Goal: Transaction & Acquisition: Purchase product/service

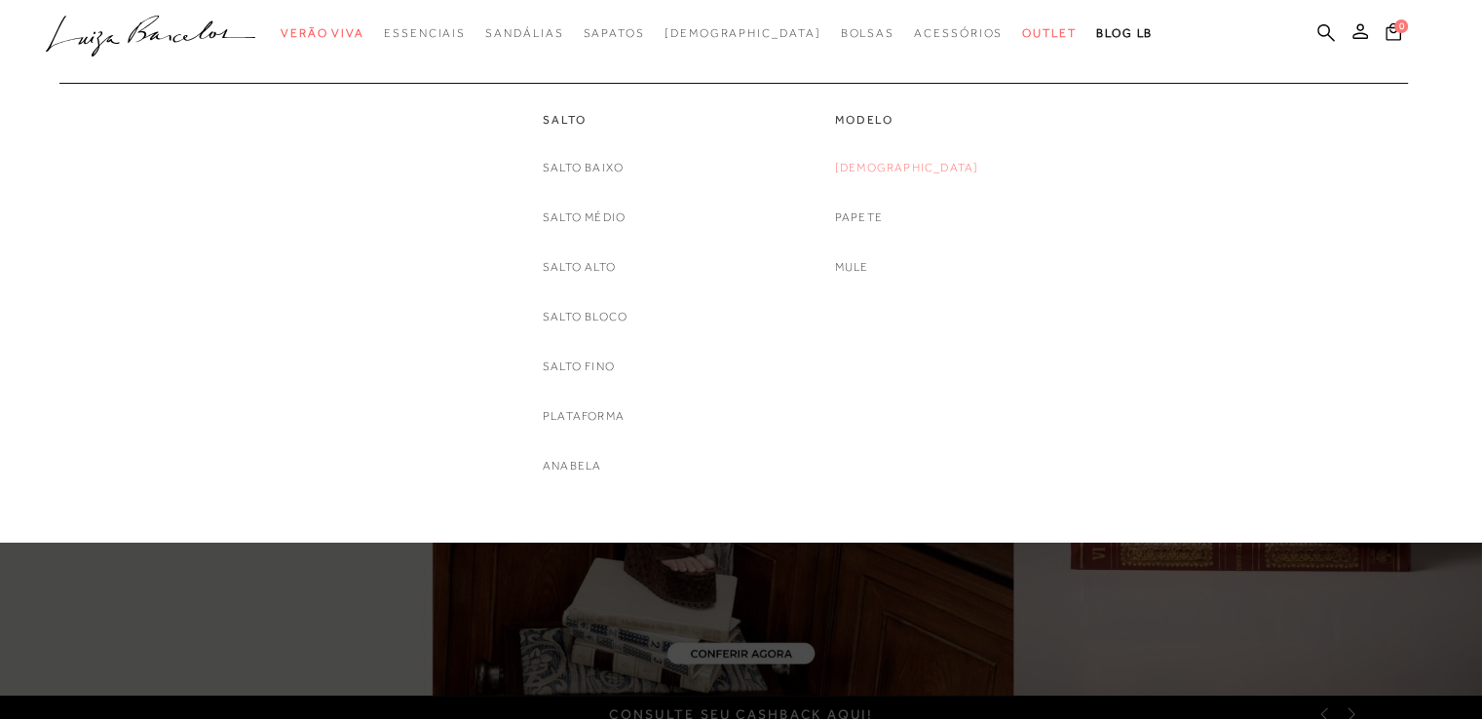
click at [893, 172] on link "[DEMOGRAPHIC_DATA]" at bounding box center [907, 168] width 144 height 20
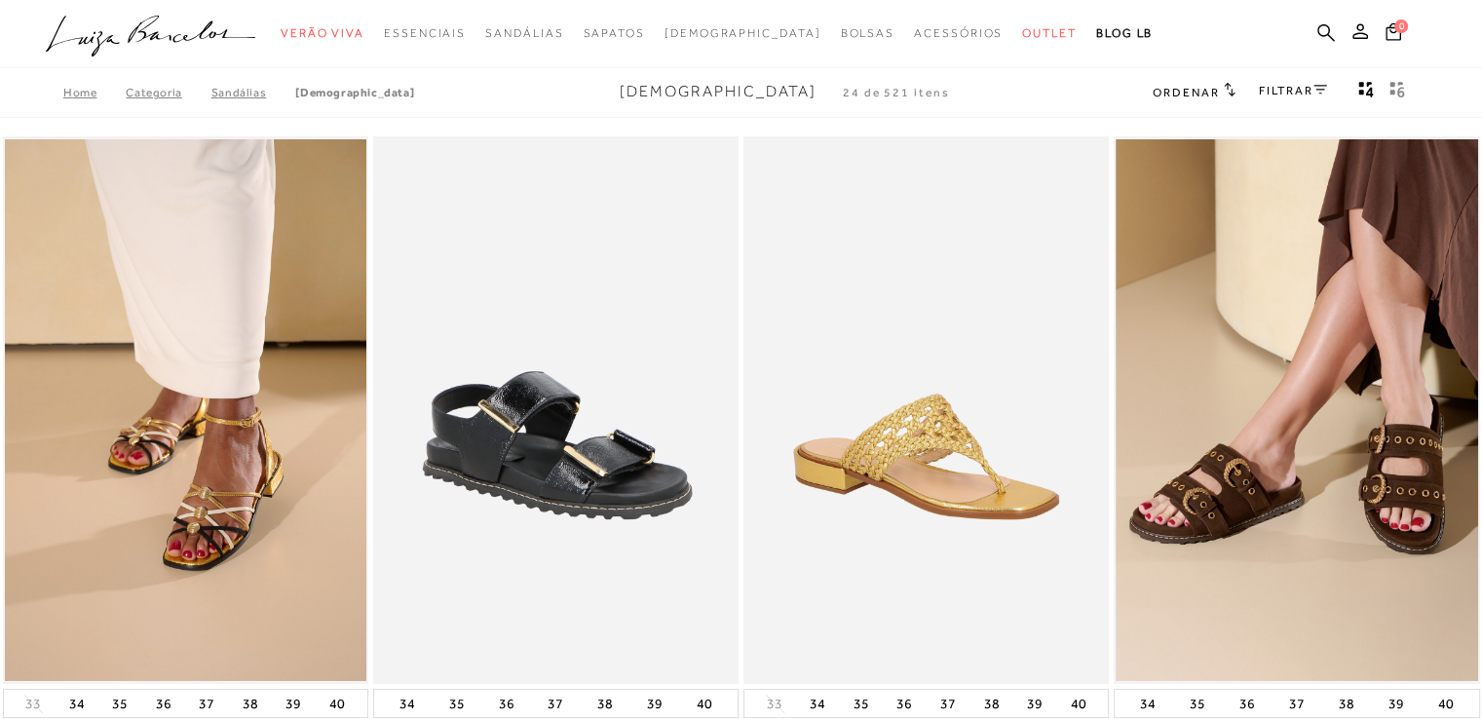
click at [1312, 84] on link "FILTRAR" at bounding box center [1293, 91] width 68 height 14
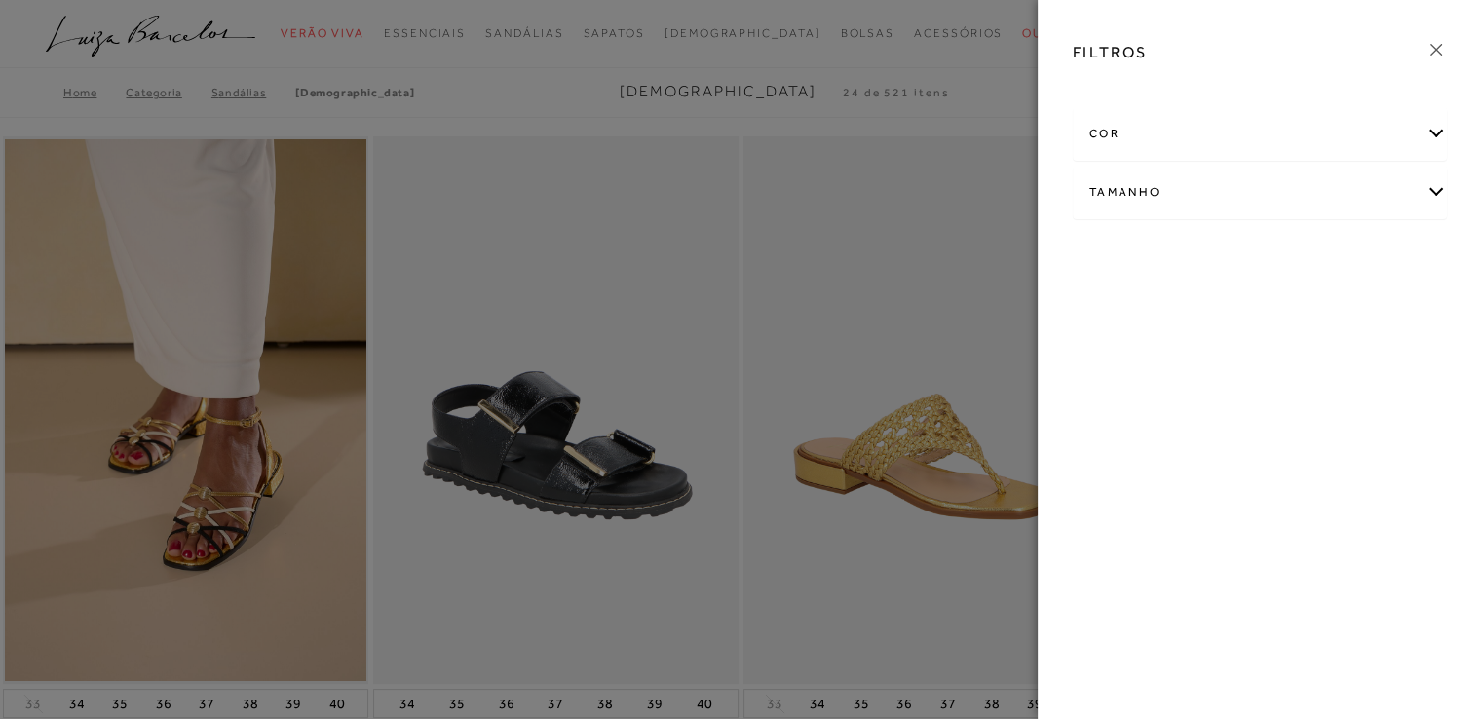
click at [1193, 187] on div "Tamanho" at bounding box center [1260, 193] width 372 height 52
click at [1298, 259] on span "35" at bounding box center [1287, 255] width 28 height 15
click at [1287, 259] on input "35" at bounding box center [1277, 257] width 19 height 19
checkbox input "true"
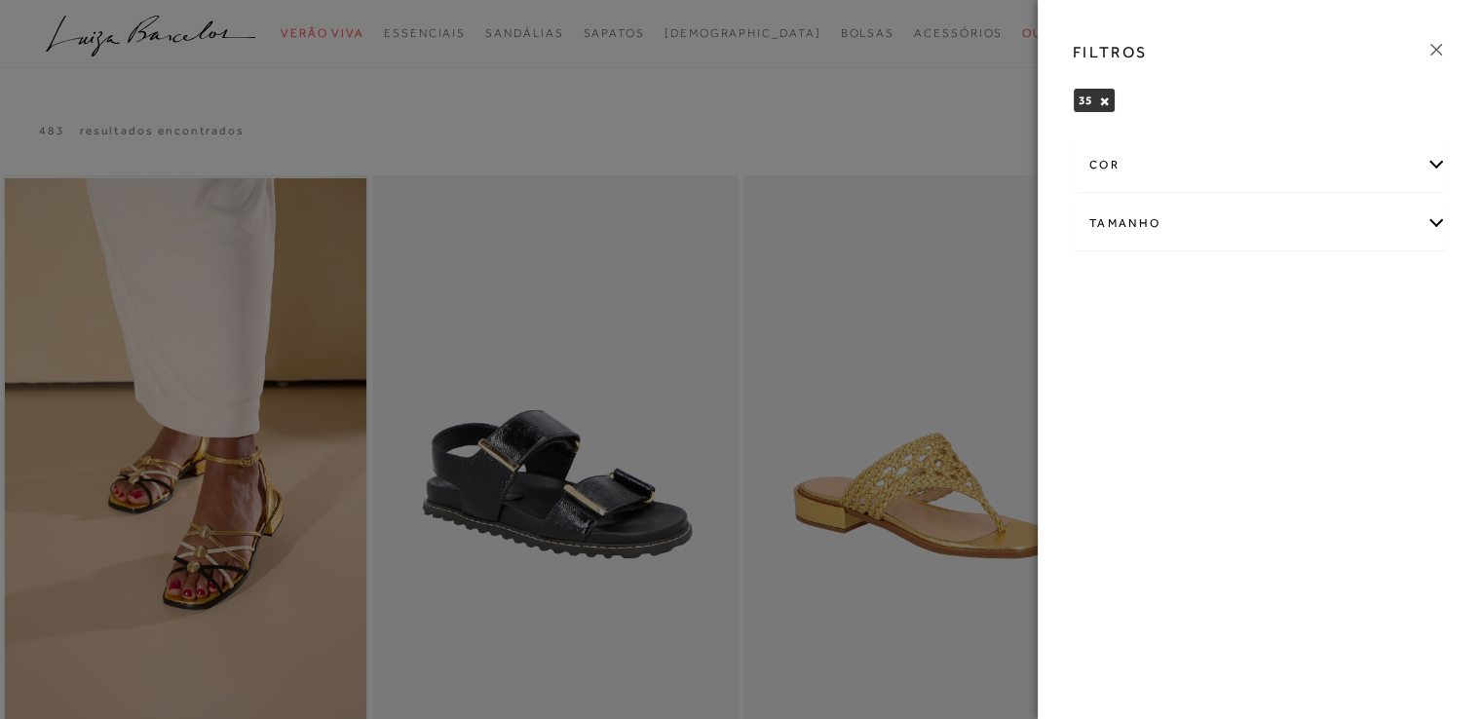
click at [858, 208] on div at bounding box center [741, 359] width 1482 height 719
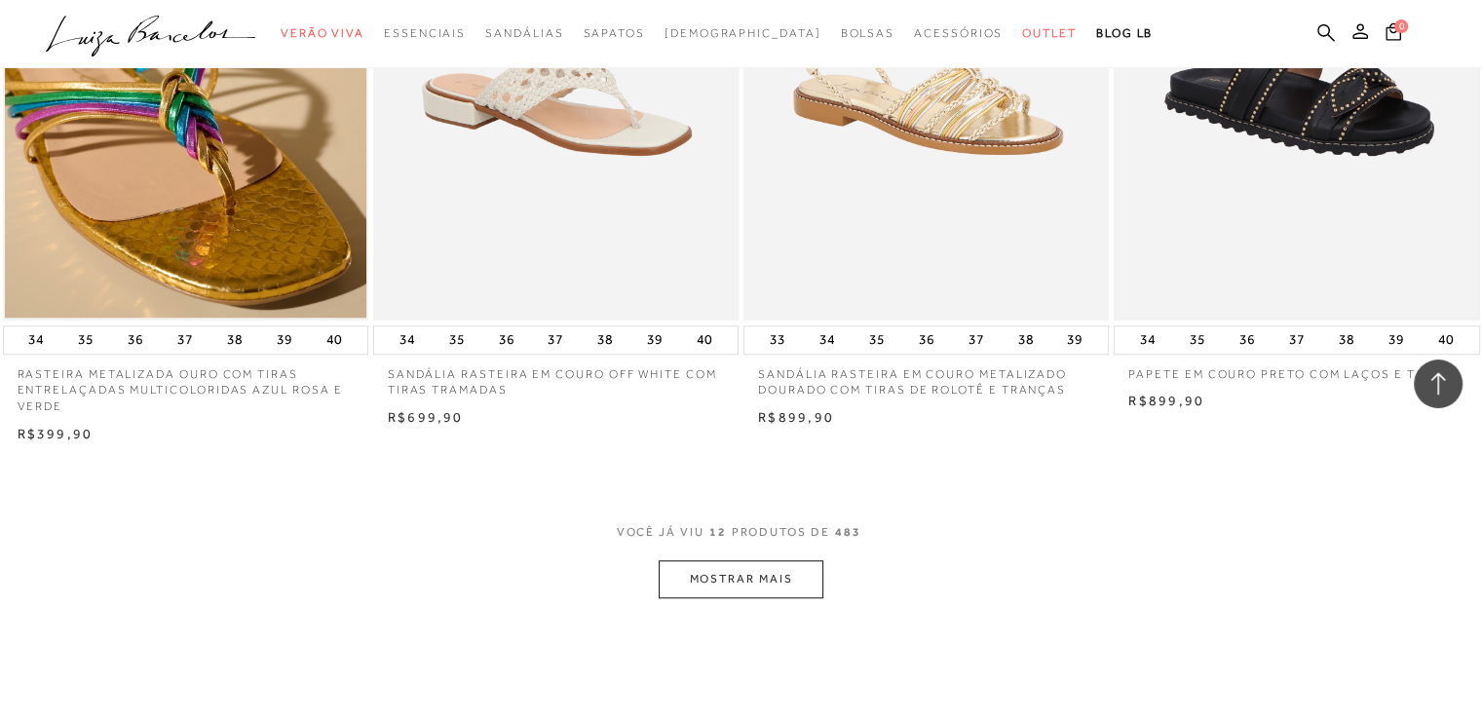
scroll to position [1852, 0]
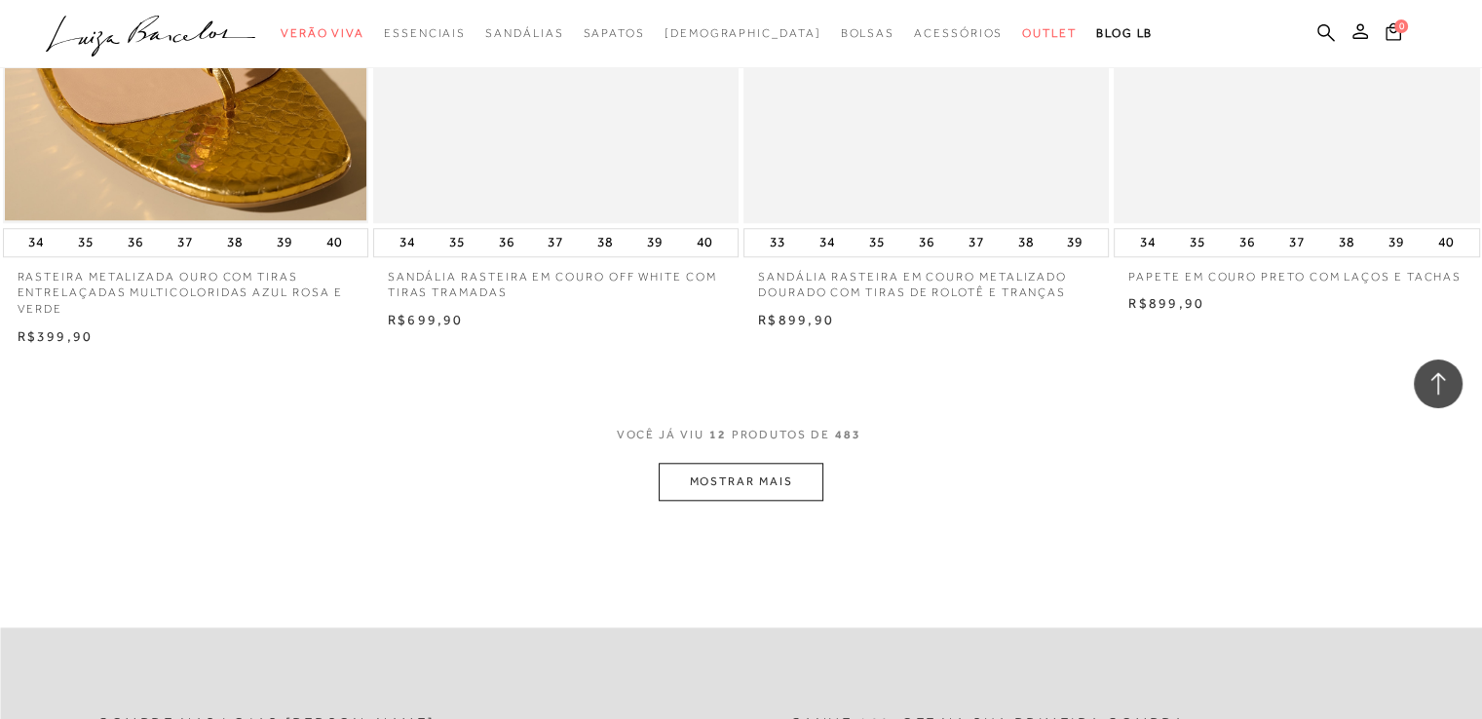
click at [787, 471] on button "MOSTRAR MAIS" at bounding box center [741, 482] width 164 height 38
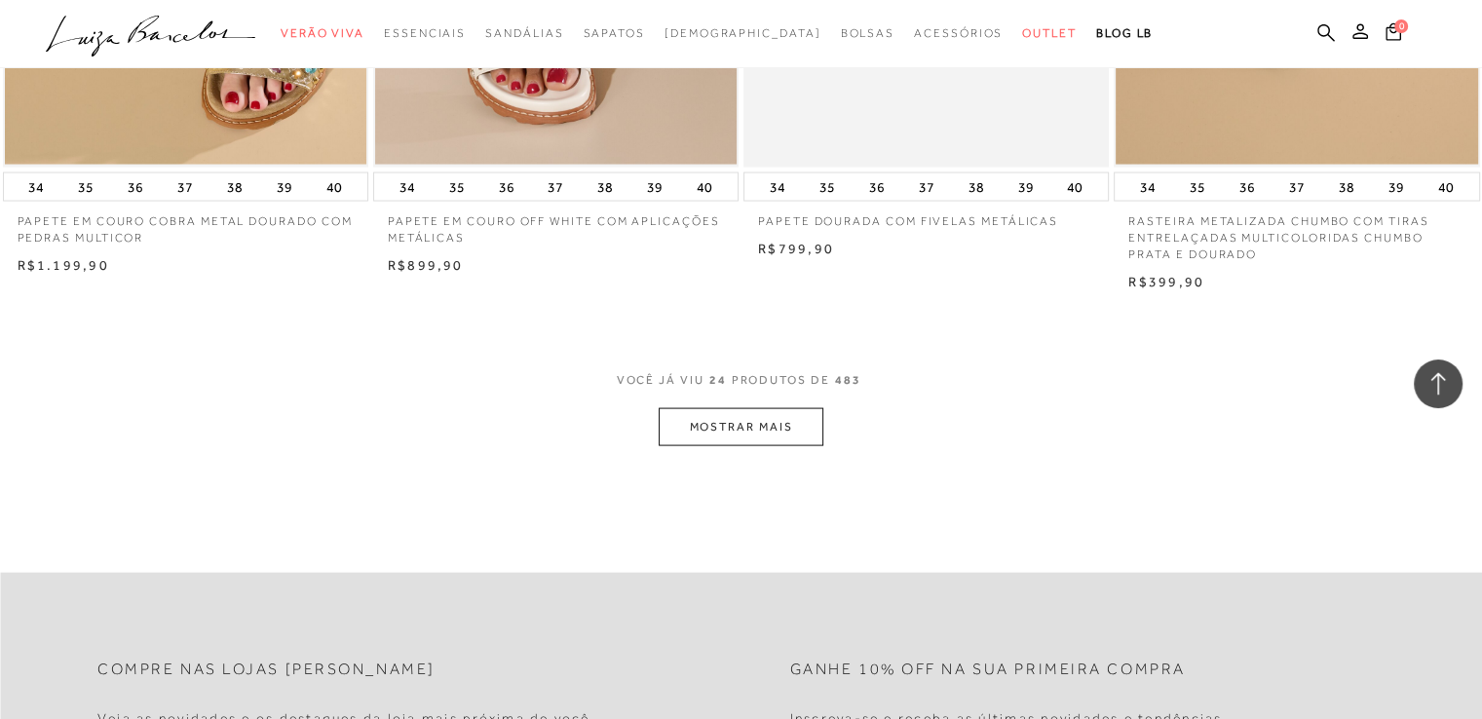
scroll to position [3995, 0]
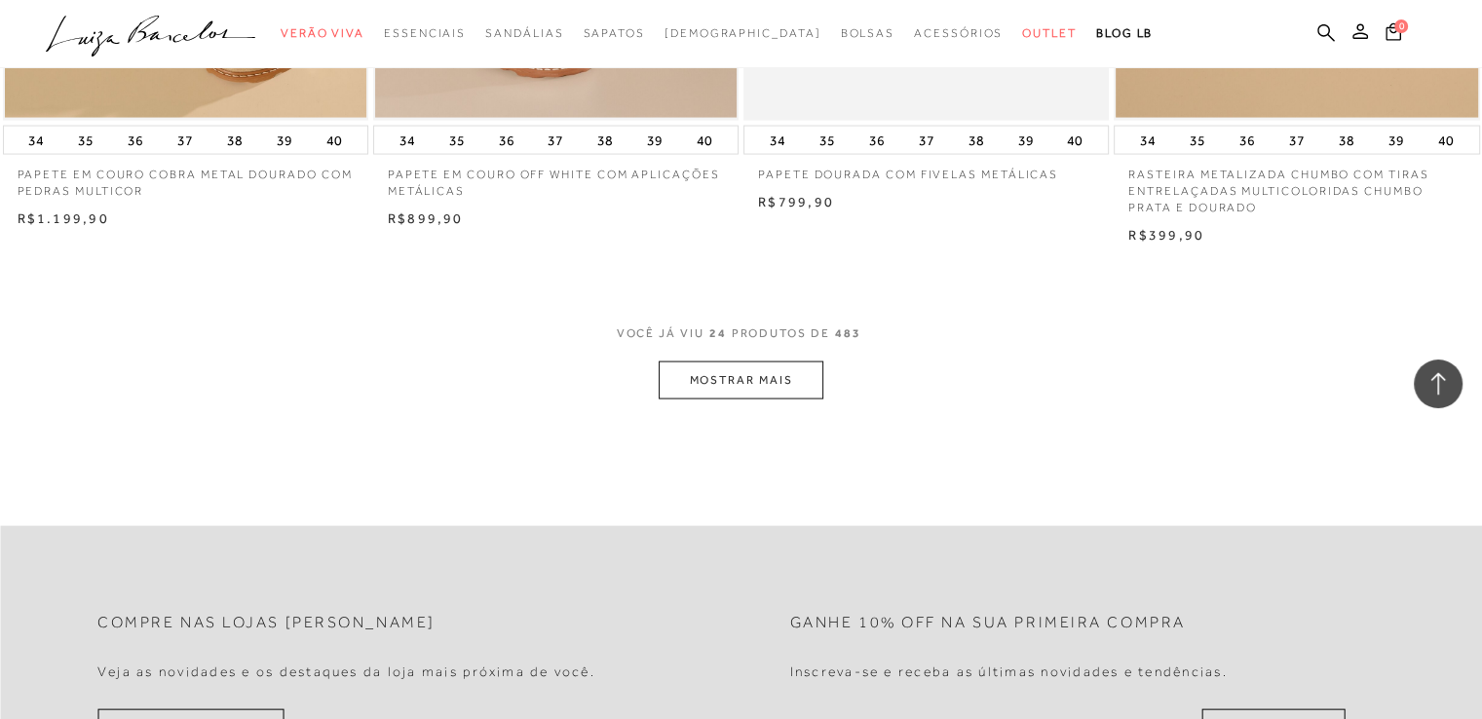
click at [784, 387] on button "MOSTRAR MAIS" at bounding box center [741, 381] width 164 height 38
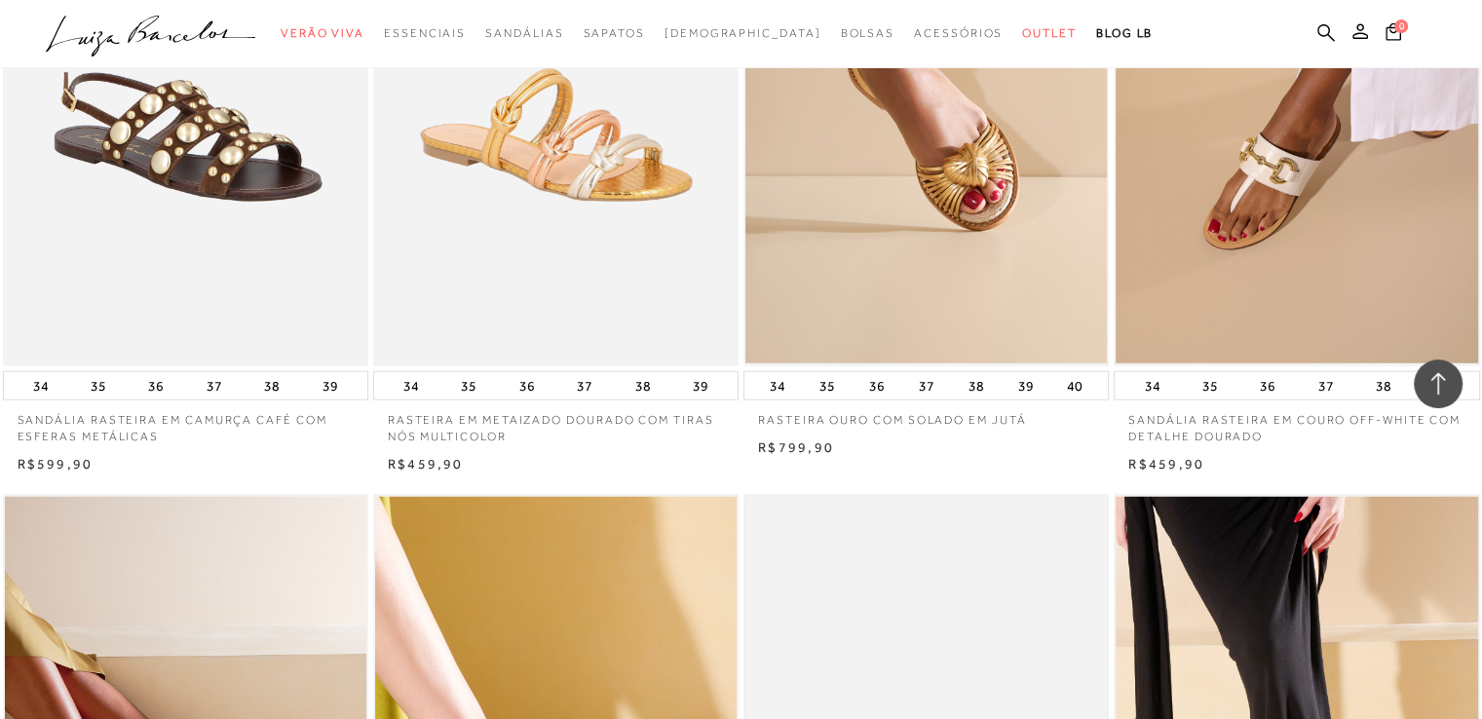
scroll to position [4872, 0]
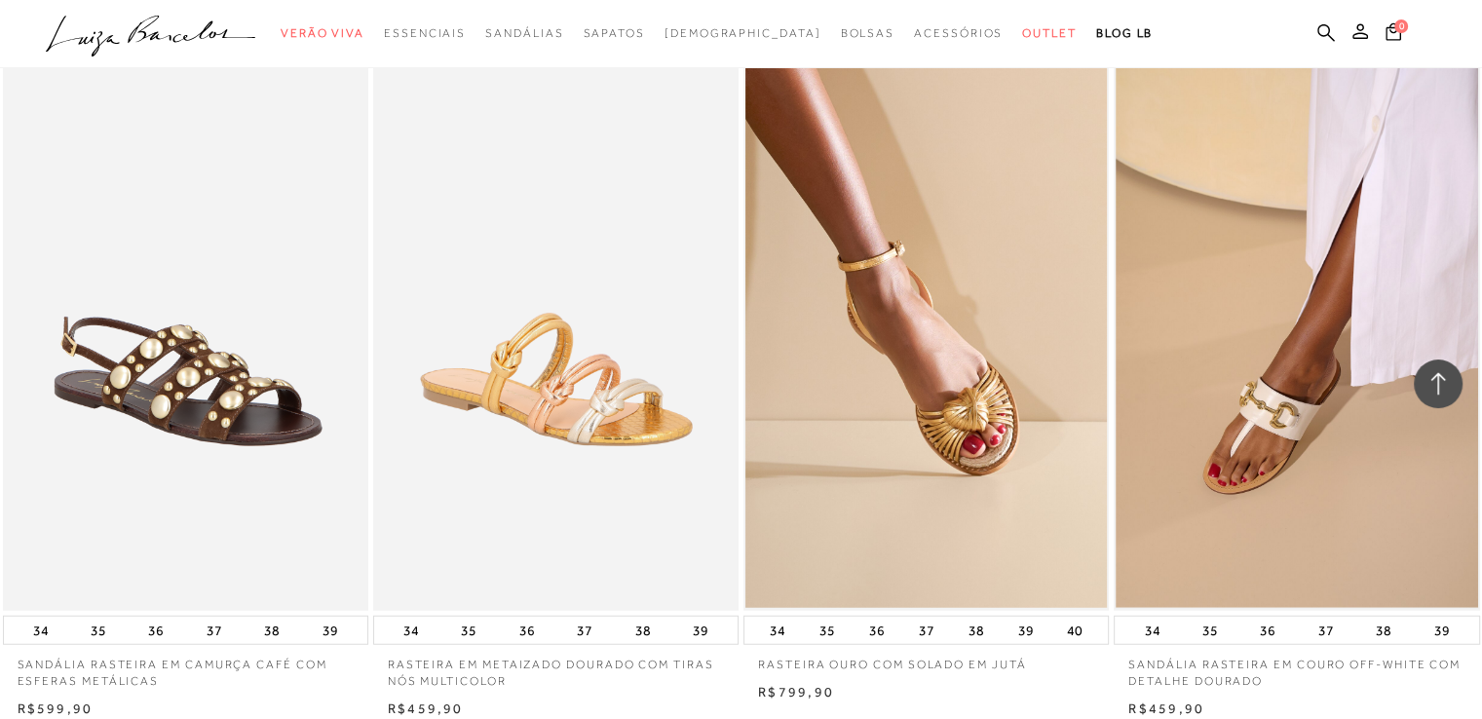
click at [1263, 381] on img at bounding box center [1297, 337] width 362 height 543
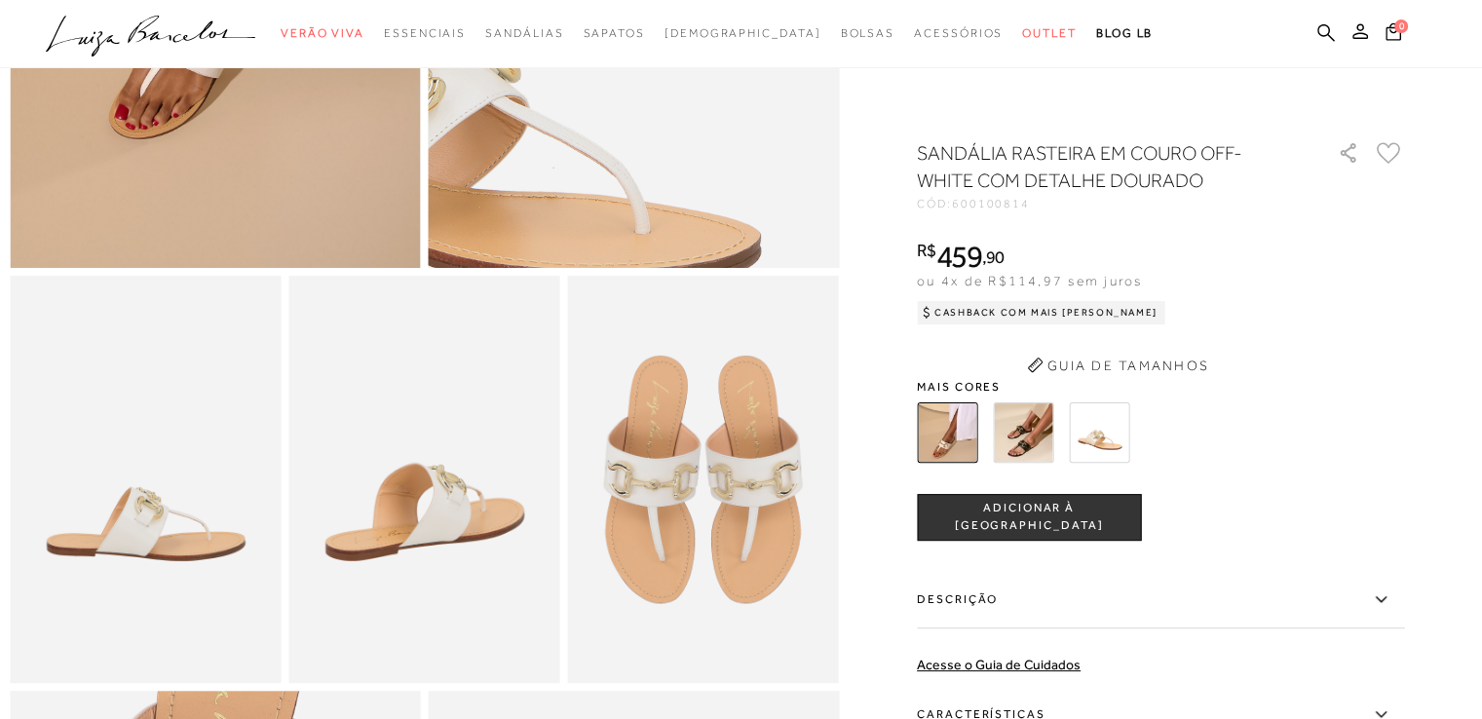
scroll to position [487, 0]
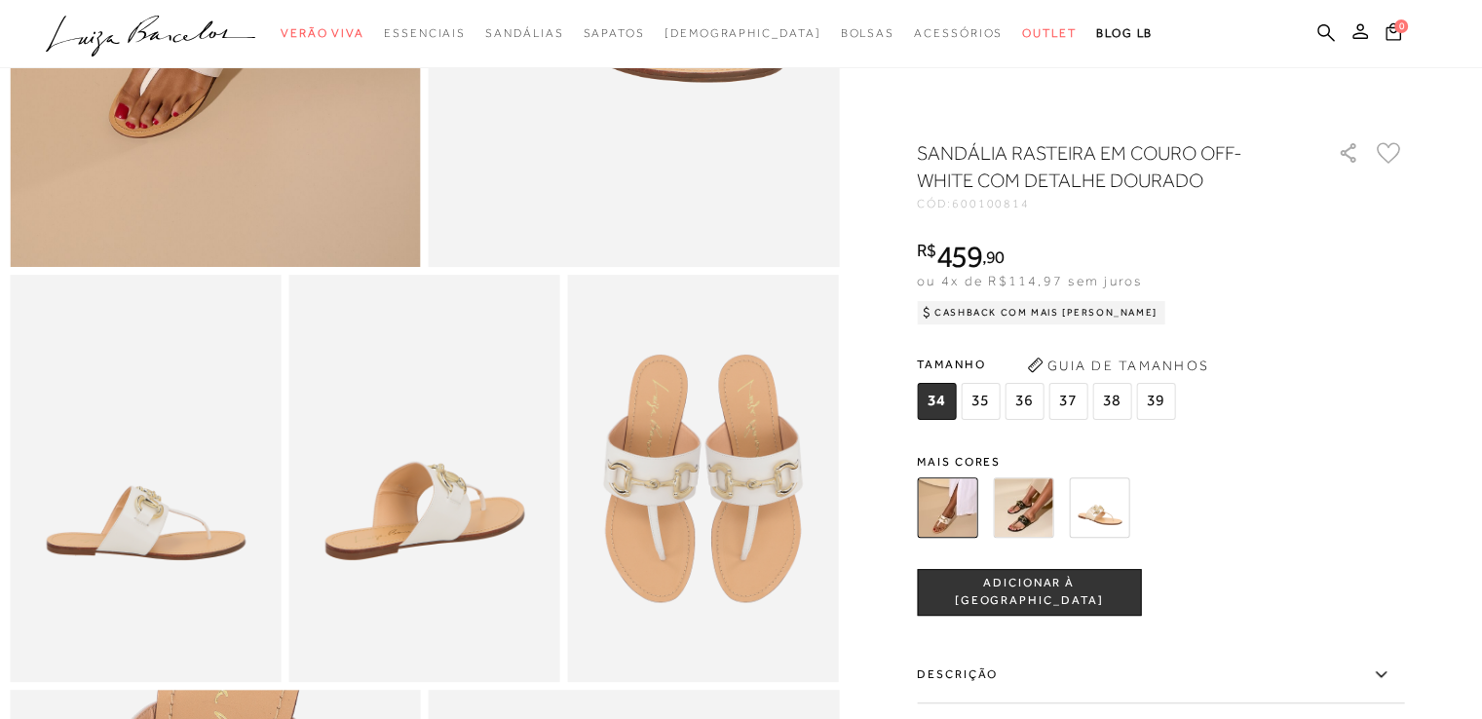
click at [1056, 438] on div "SANDÁLIA RASTEIRA EM COURO OFF-WHITE COM DETALHE DOURADO CÓD: 600100814 × É nec…" at bounding box center [1160, 572] width 487 height 867
click at [1028, 523] on img at bounding box center [1023, 507] width 60 height 60
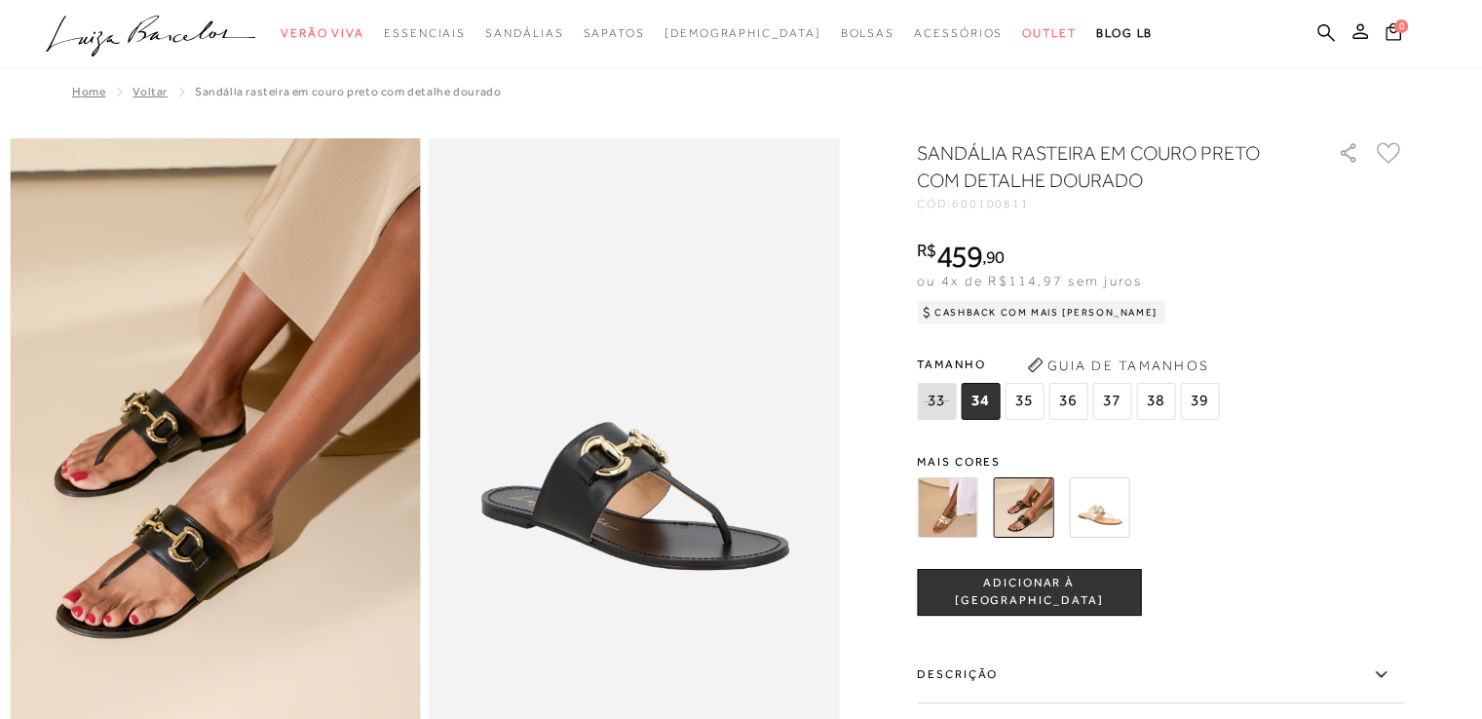
click at [1109, 503] on img at bounding box center [1099, 507] width 60 height 60
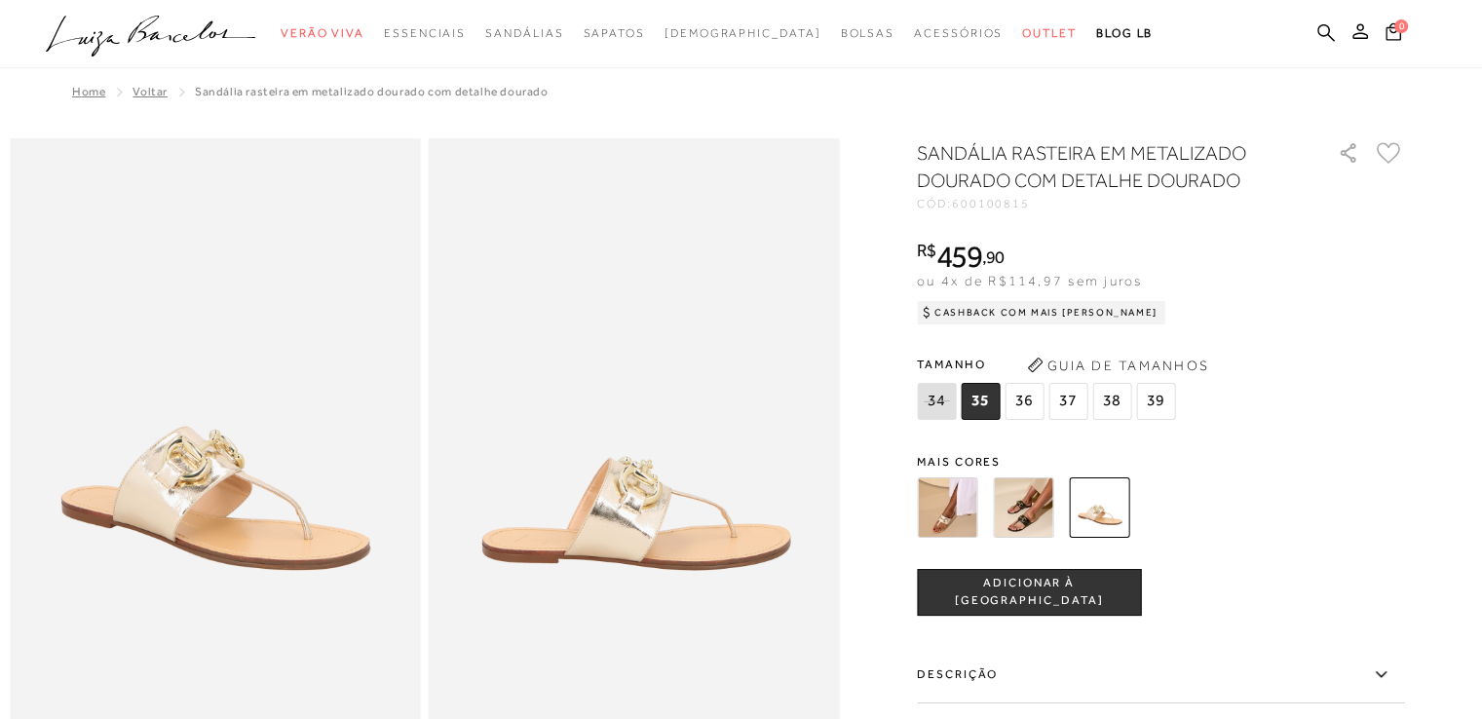
click at [955, 512] on img at bounding box center [947, 507] width 60 height 60
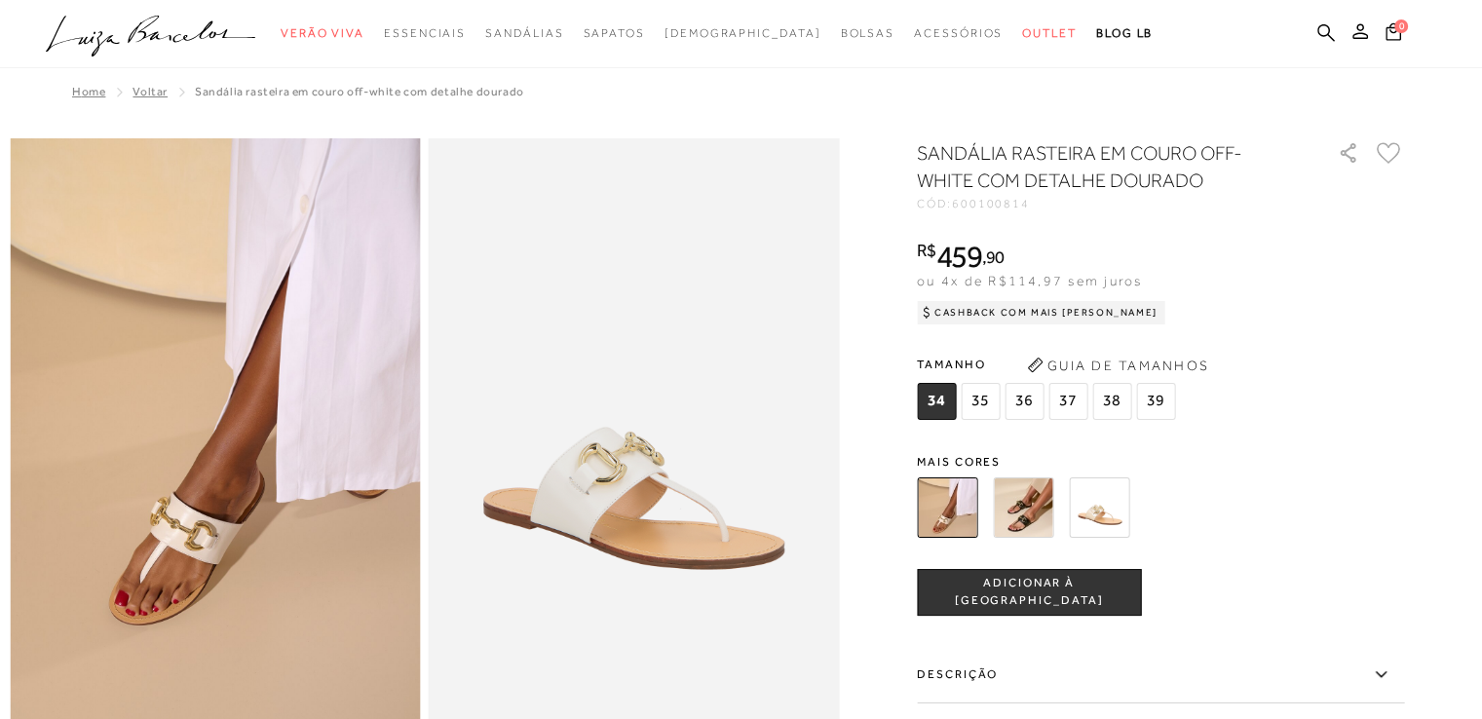
click at [1121, 511] on img at bounding box center [1099, 507] width 60 height 60
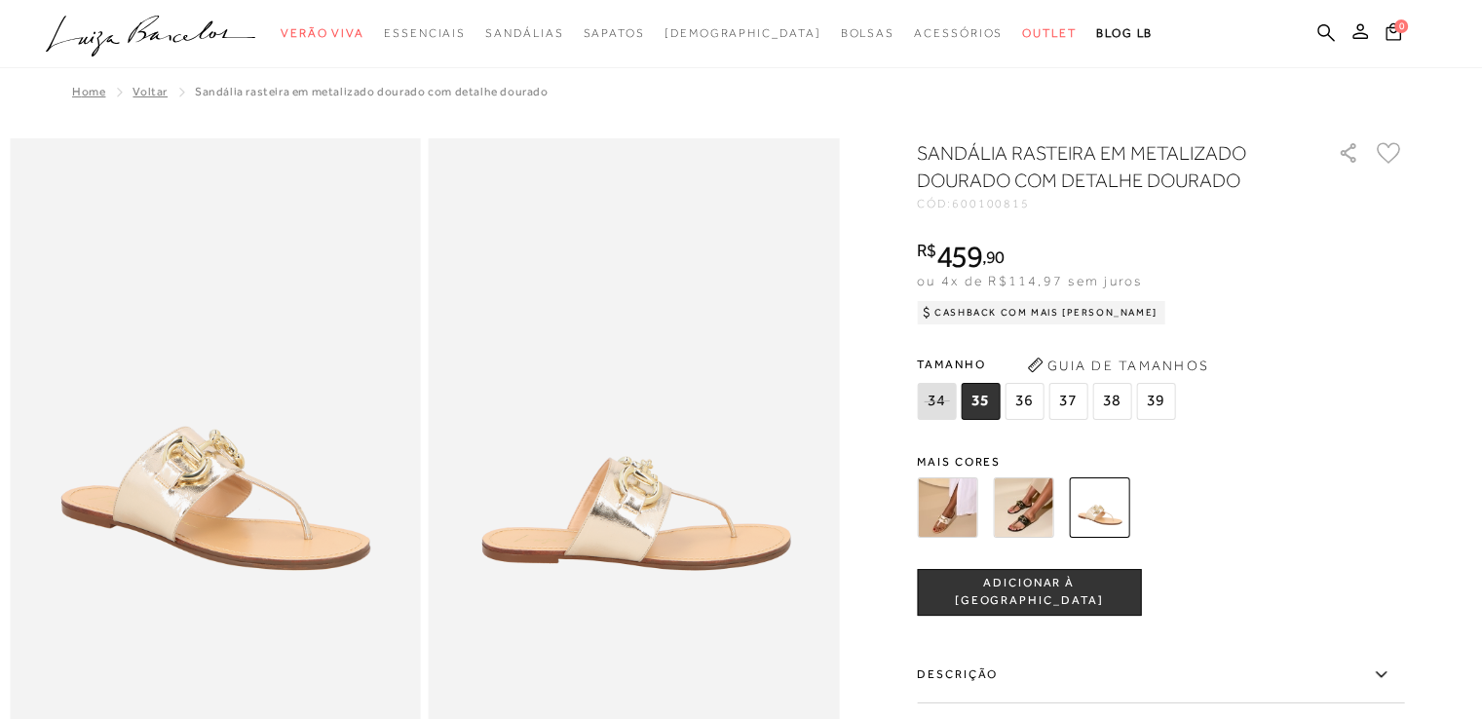
scroll to position [97, 0]
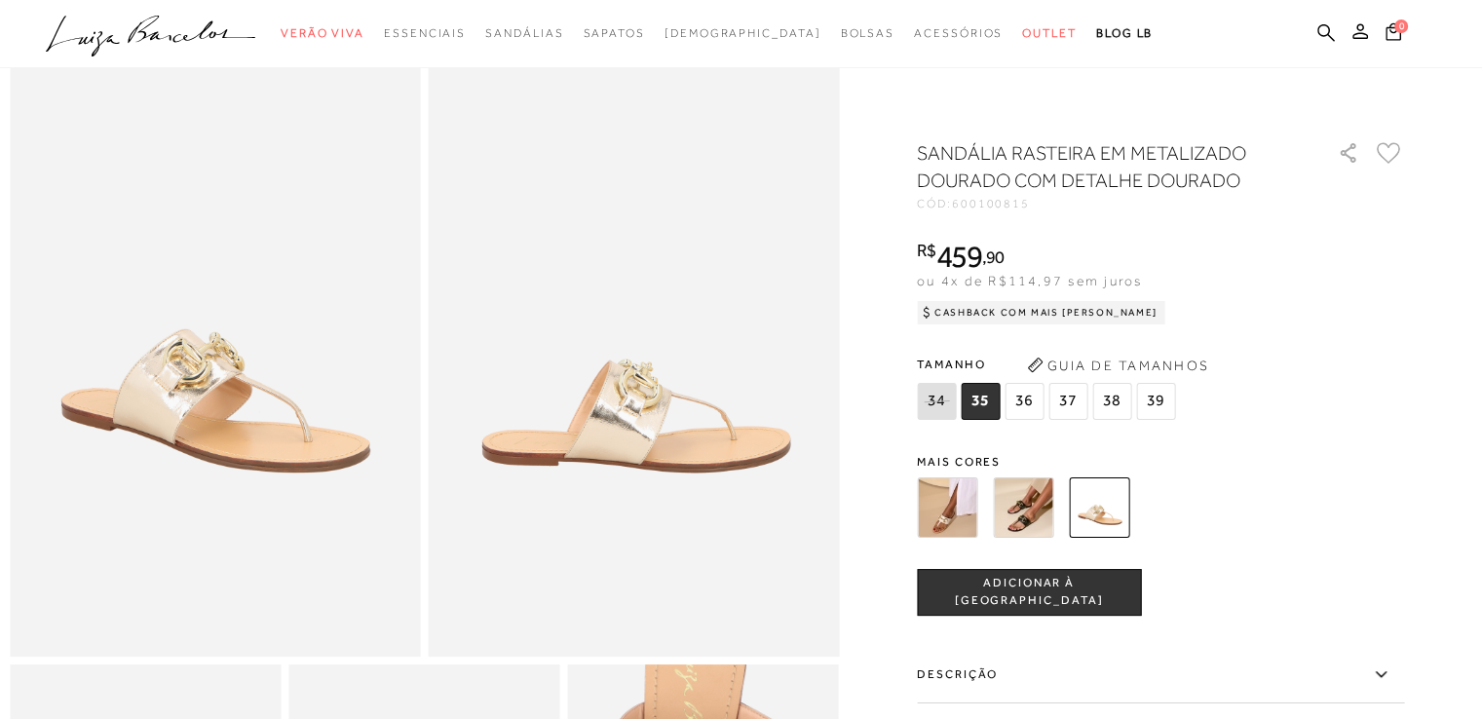
click at [1025, 512] on img at bounding box center [1023, 507] width 60 height 60
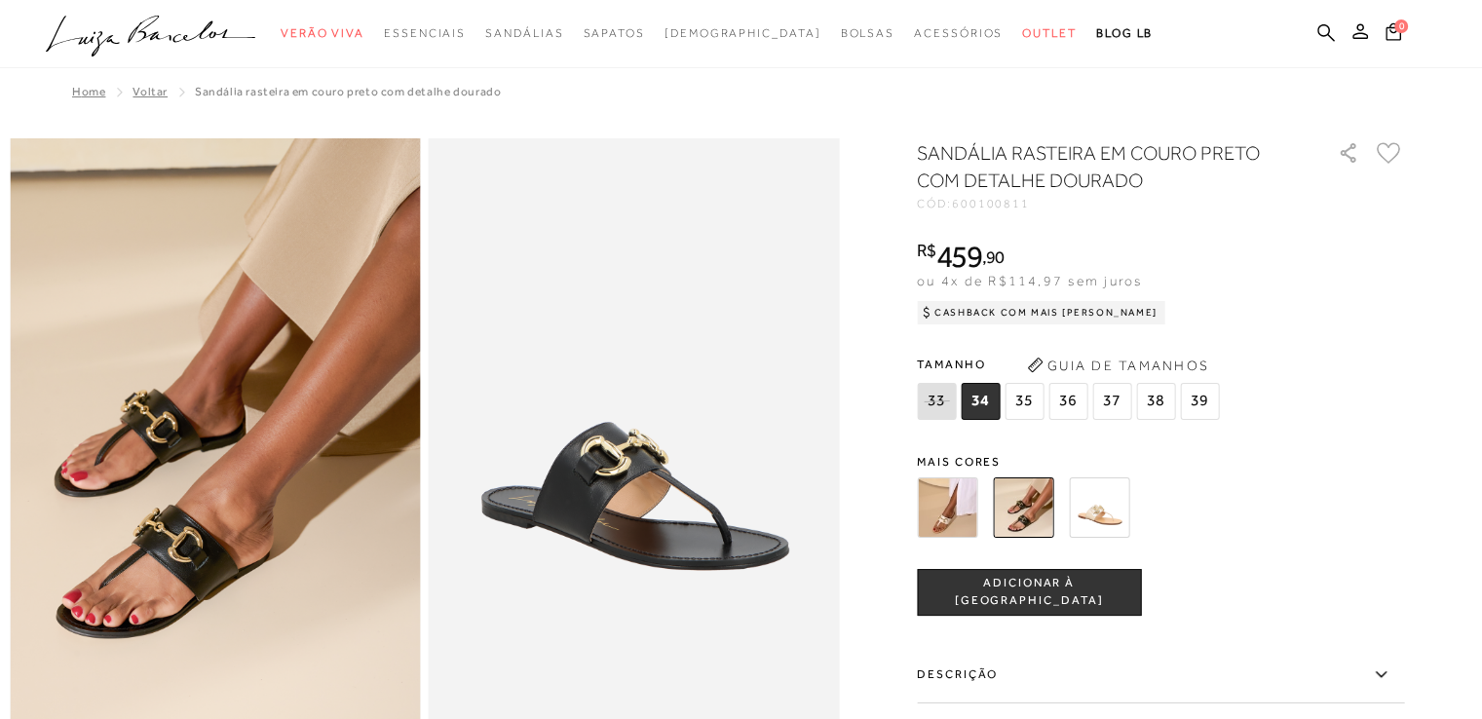
click at [1123, 499] on img at bounding box center [1099, 507] width 60 height 60
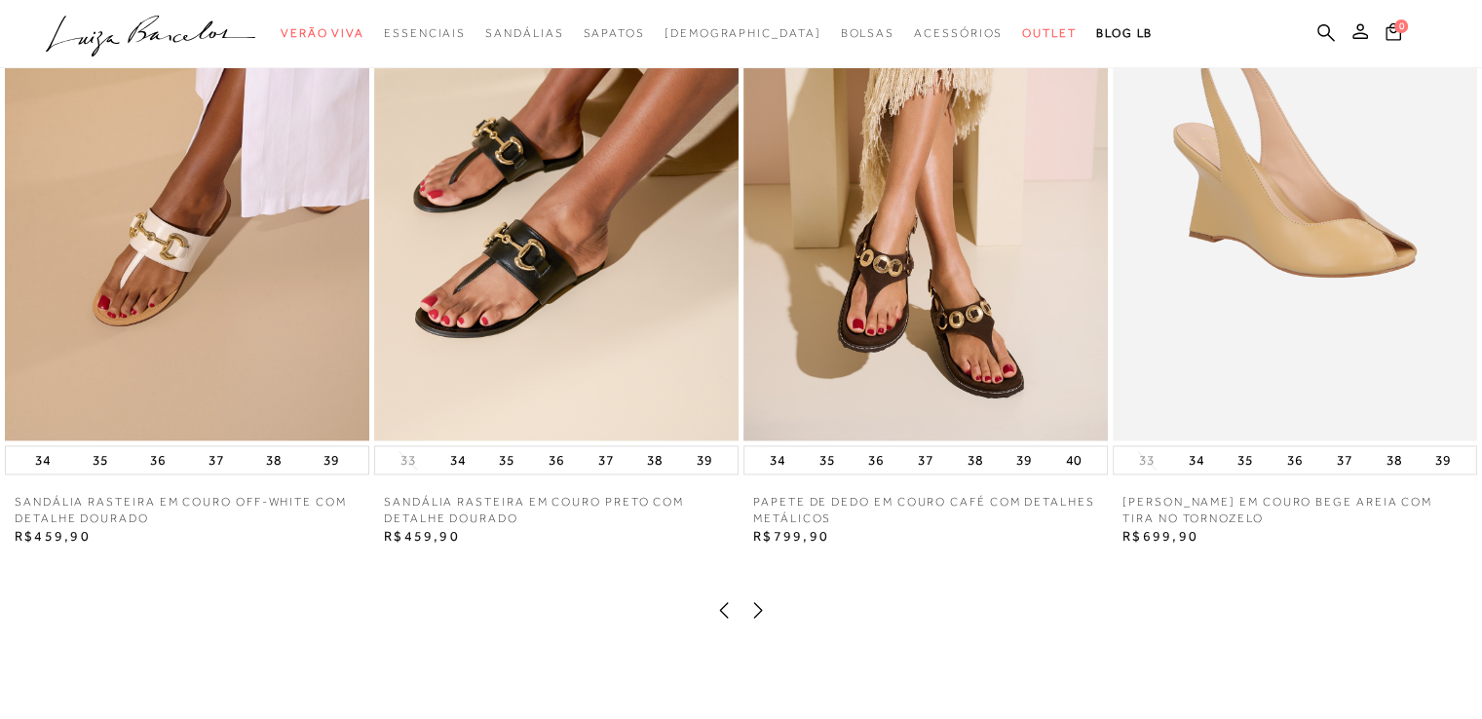
scroll to position [2826, 0]
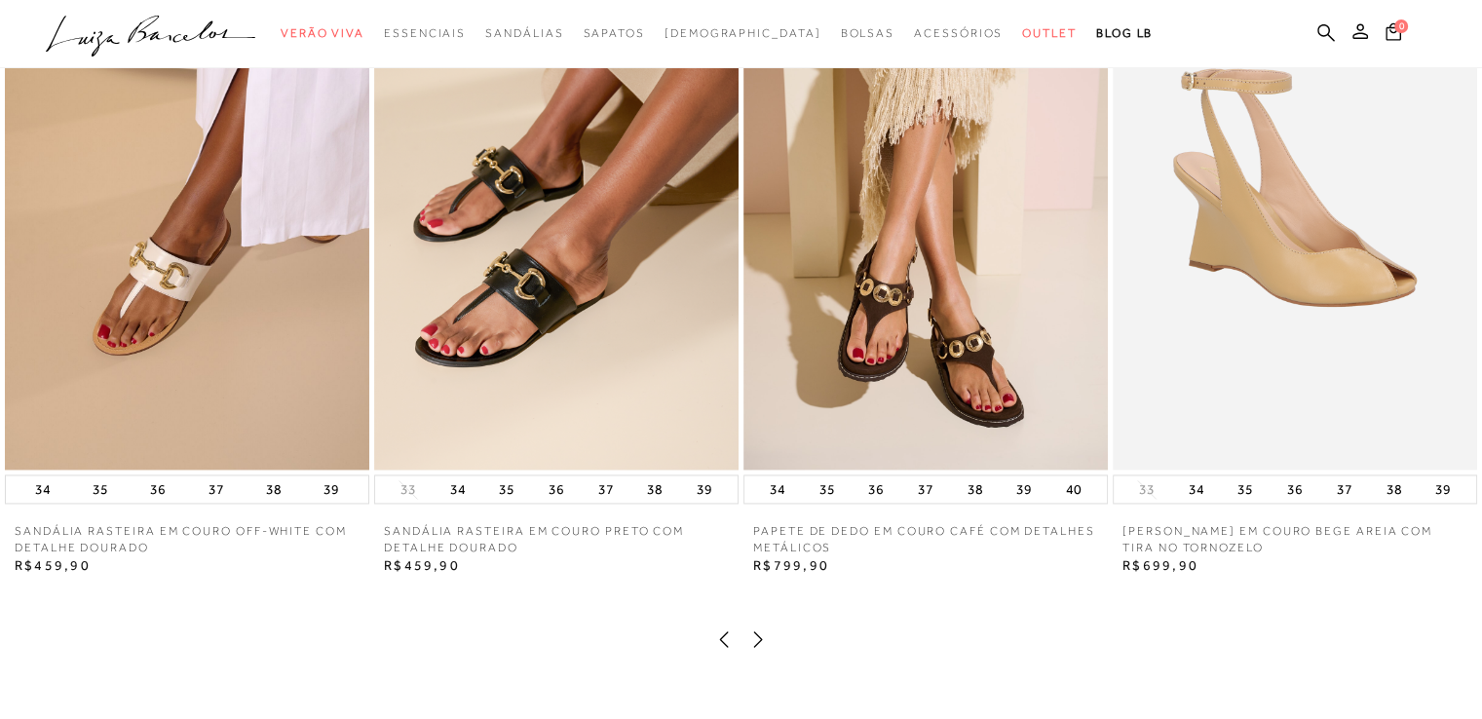
click at [758, 649] on icon at bounding box center [757, 639] width 19 height 19
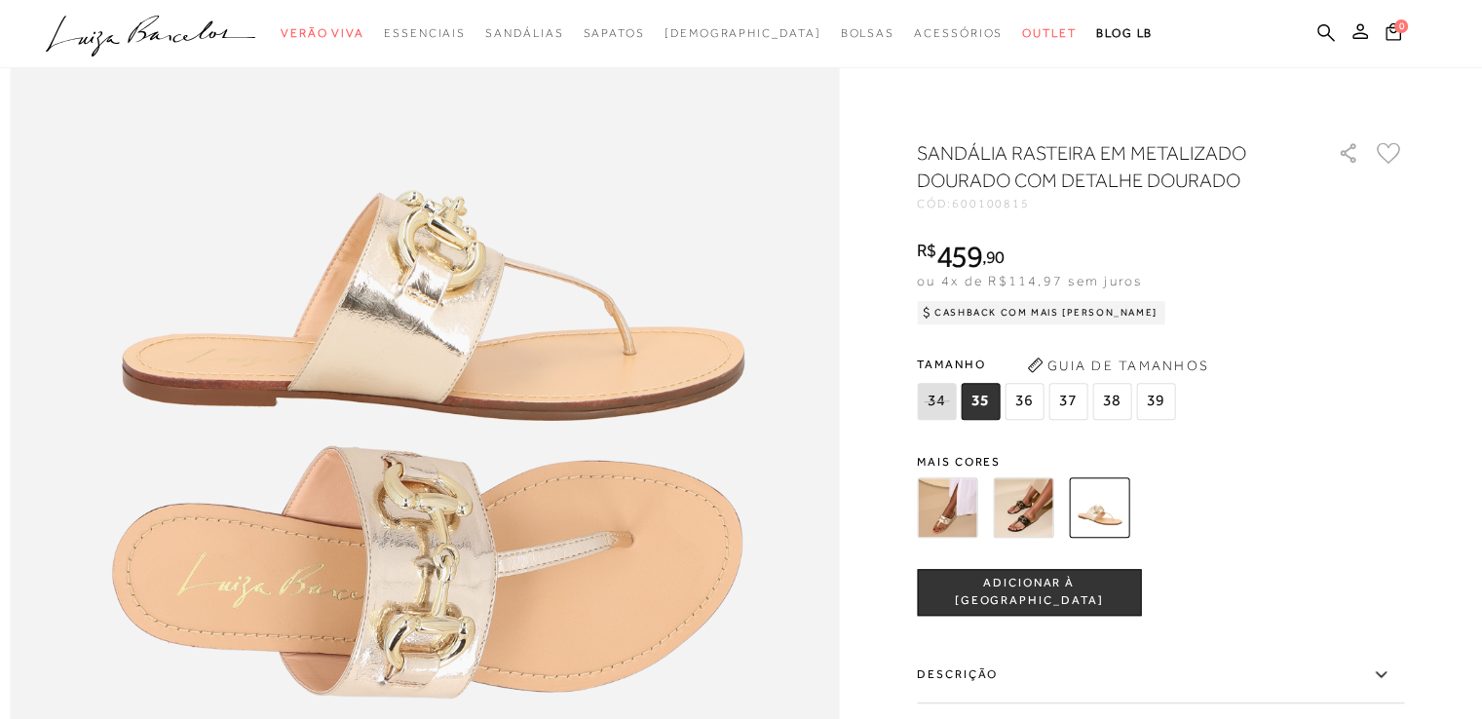
scroll to position [1364, 0]
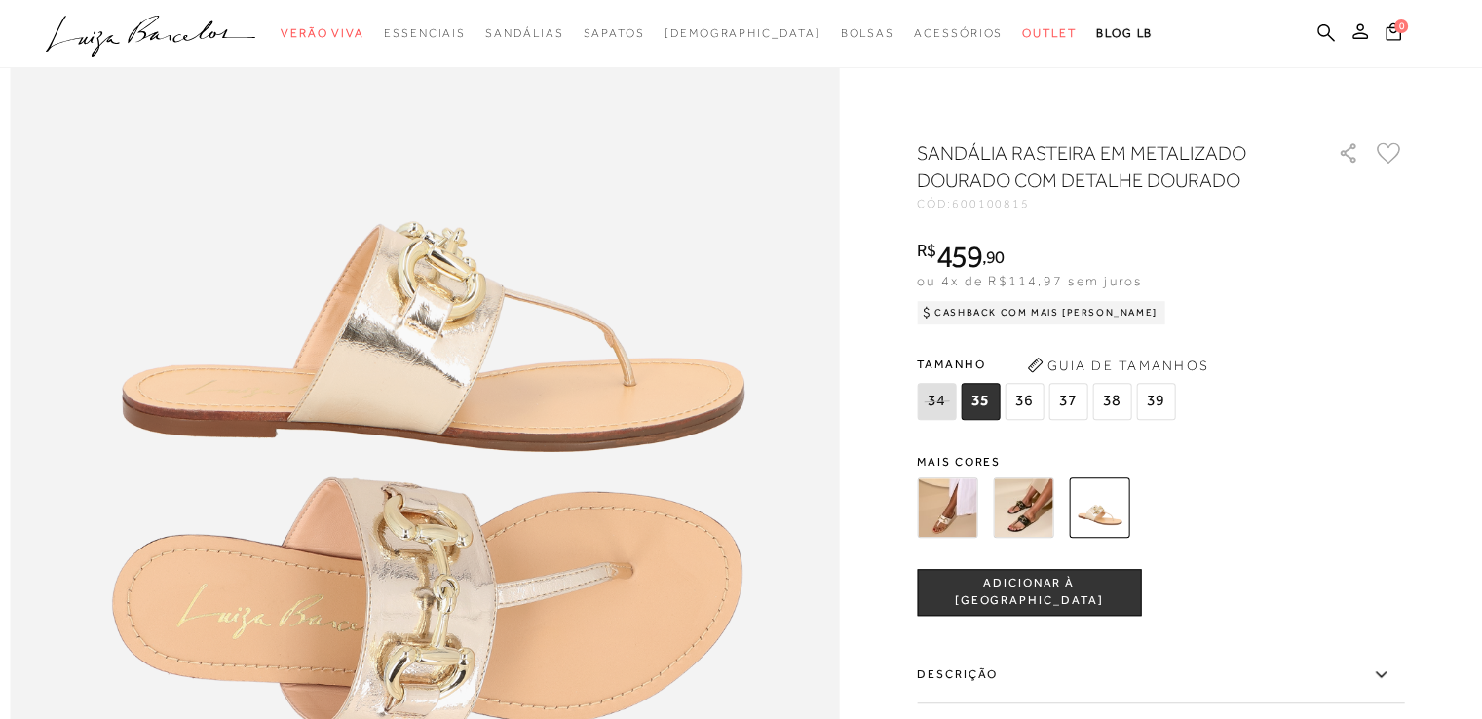
click at [1043, 602] on button "ADICIONAR À [GEOGRAPHIC_DATA]" at bounding box center [1029, 592] width 224 height 47
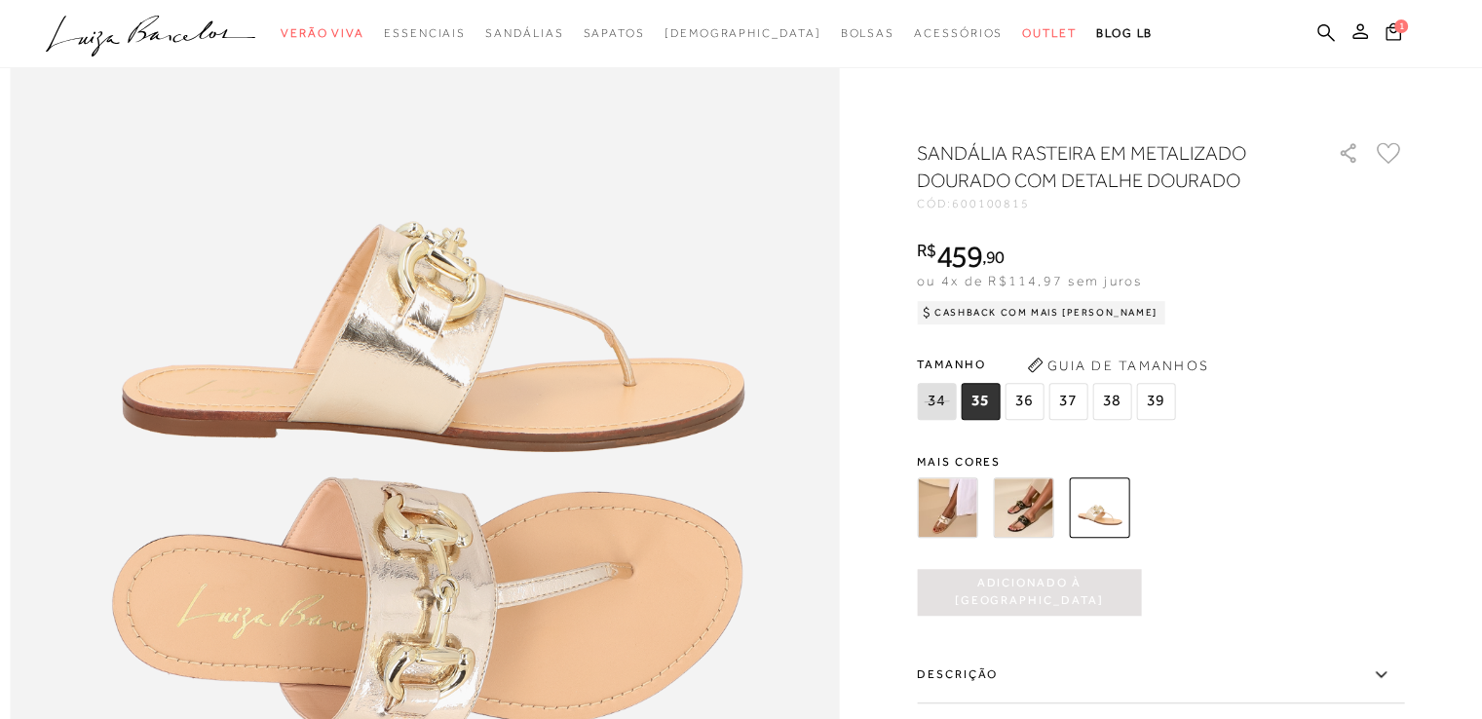
scroll to position [0, 0]
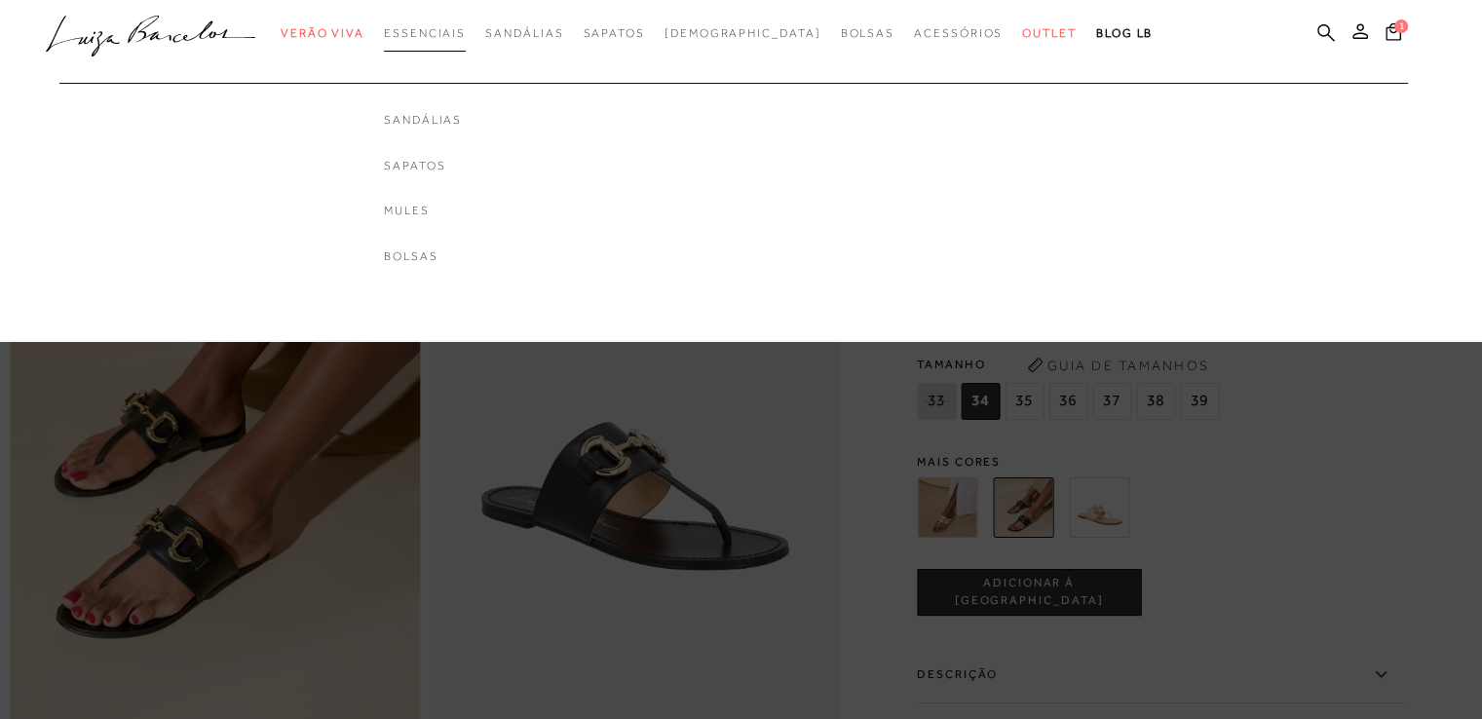
click at [441, 44] on link "Essenciais" at bounding box center [425, 34] width 82 height 36
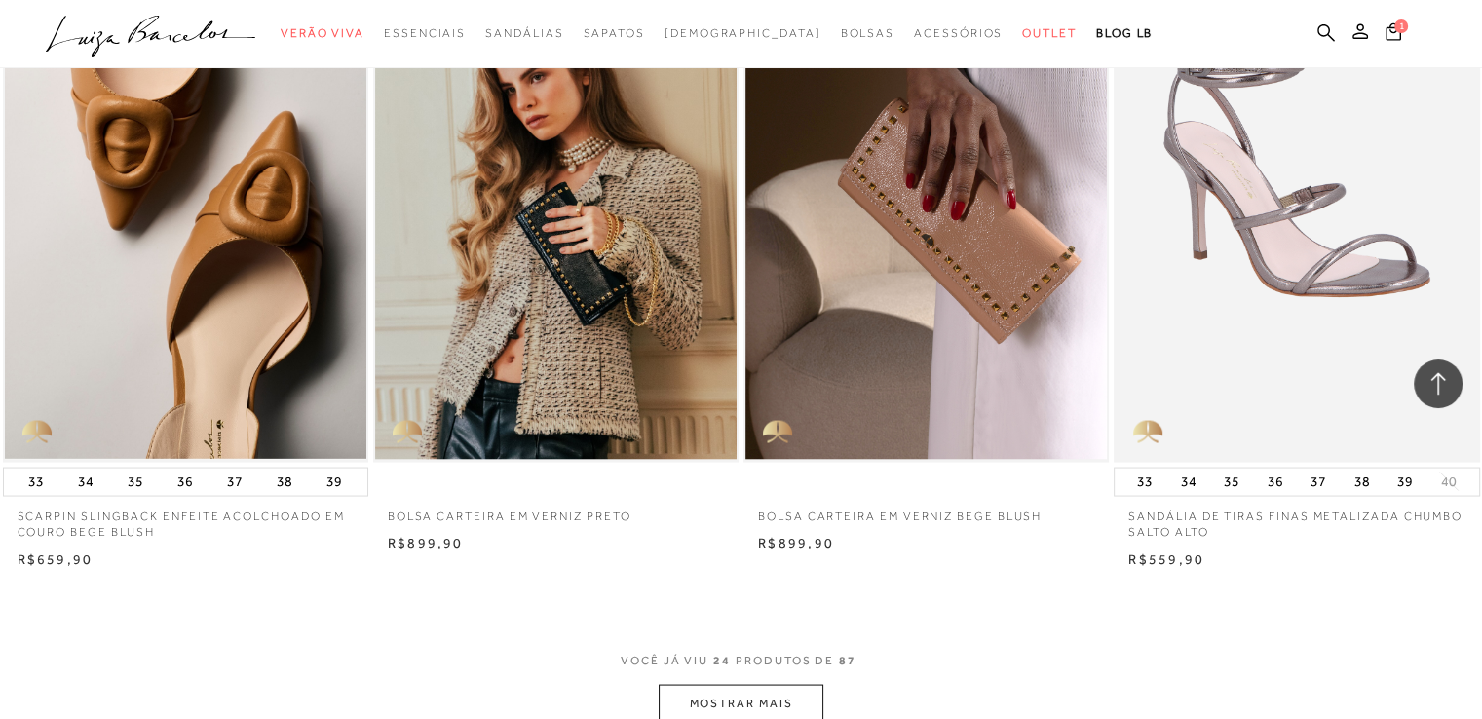
scroll to position [3606, 0]
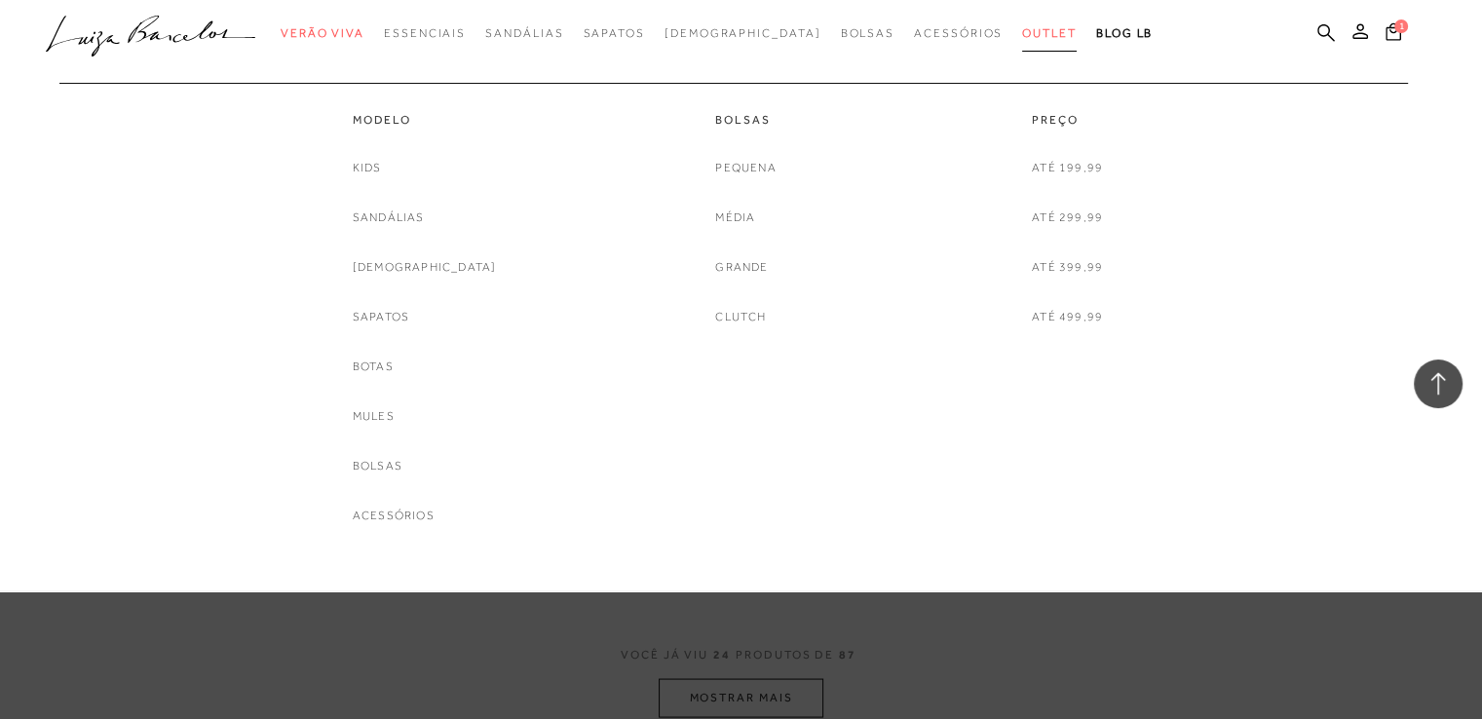
click at [1022, 24] on link "Outlet" at bounding box center [1049, 34] width 55 height 36
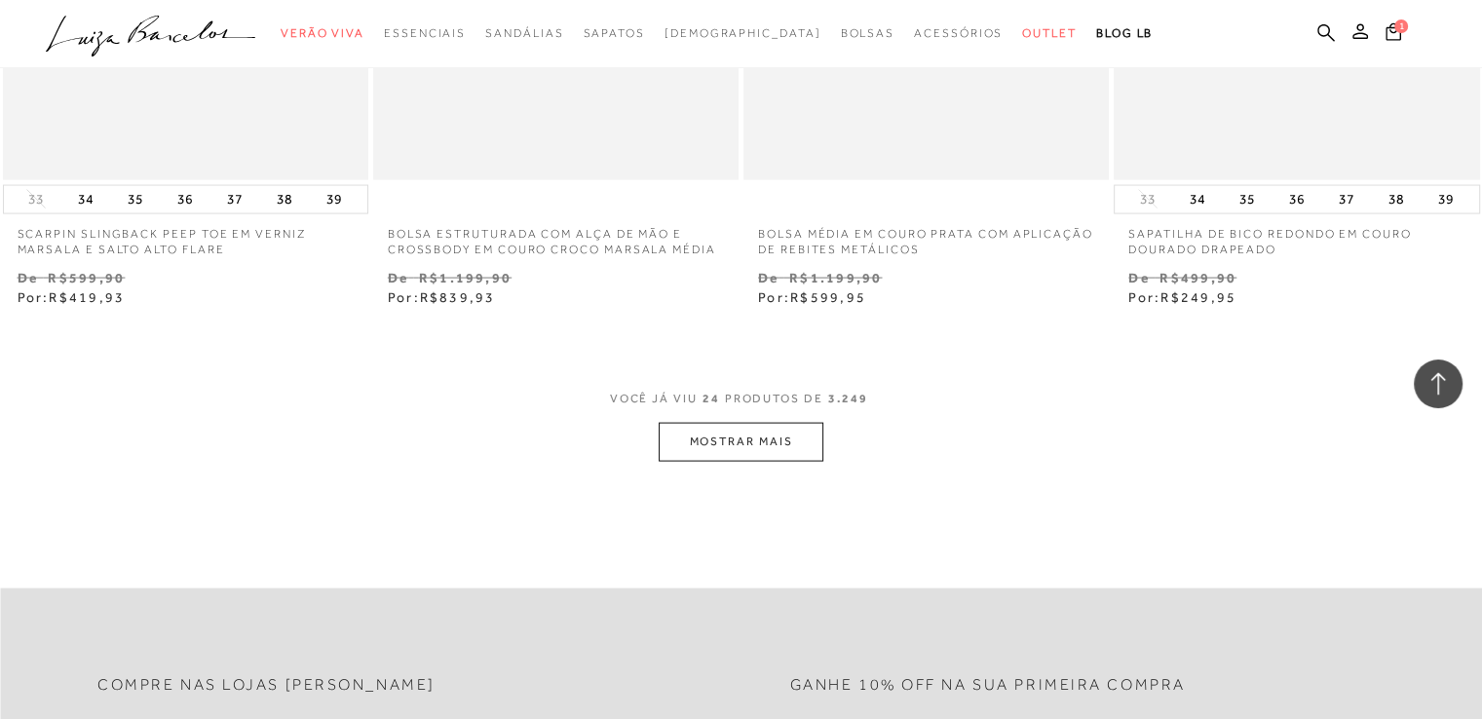
scroll to position [3995, 0]
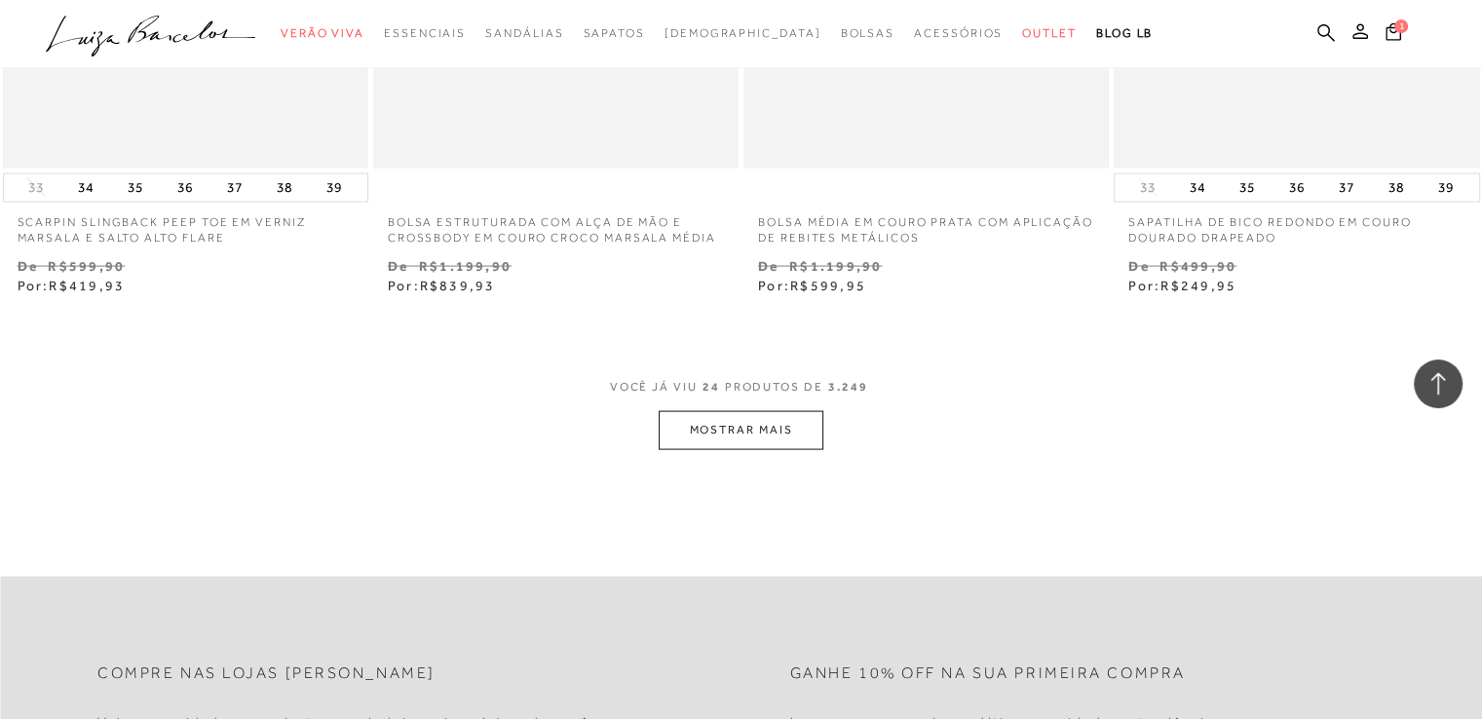
click at [706, 439] on button "MOSTRAR MAIS" at bounding box center [741, 430] width 164 height 38
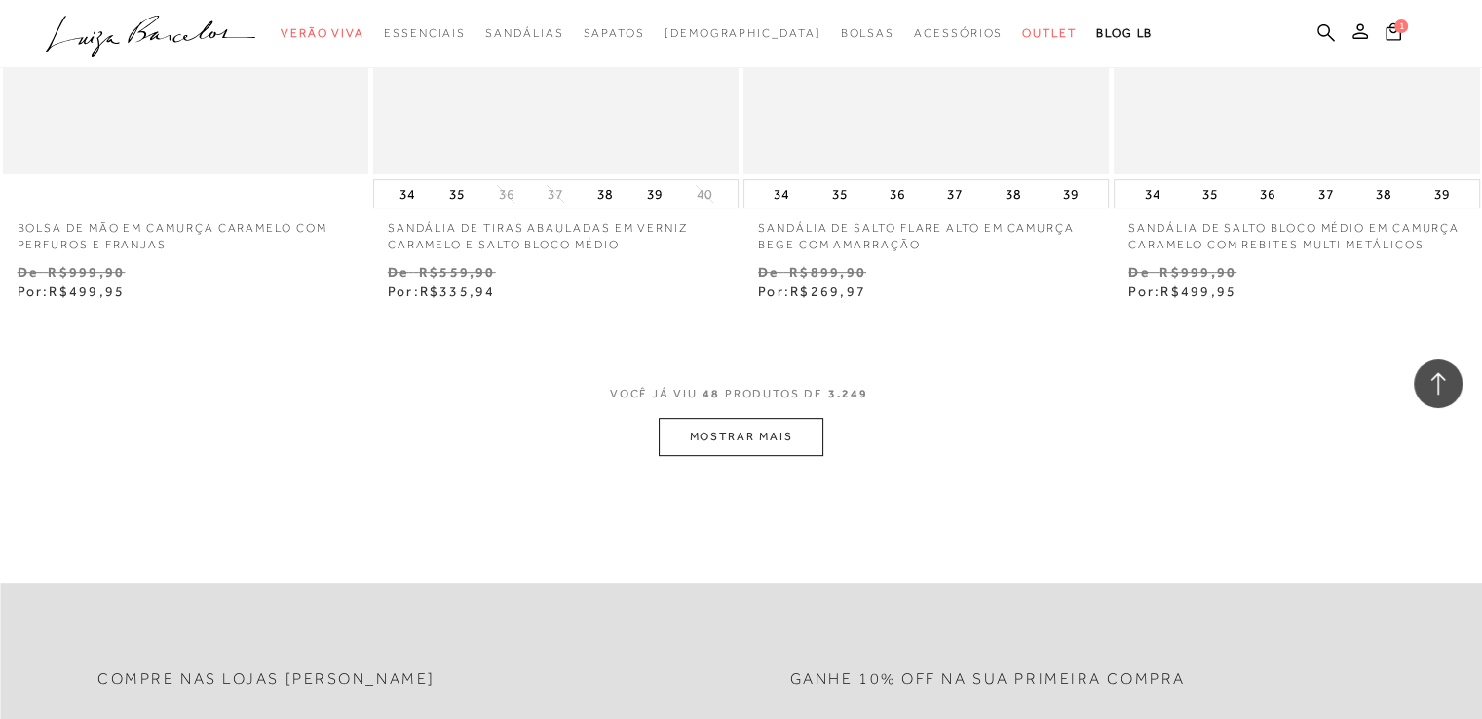
scroll to position [7991, 0]
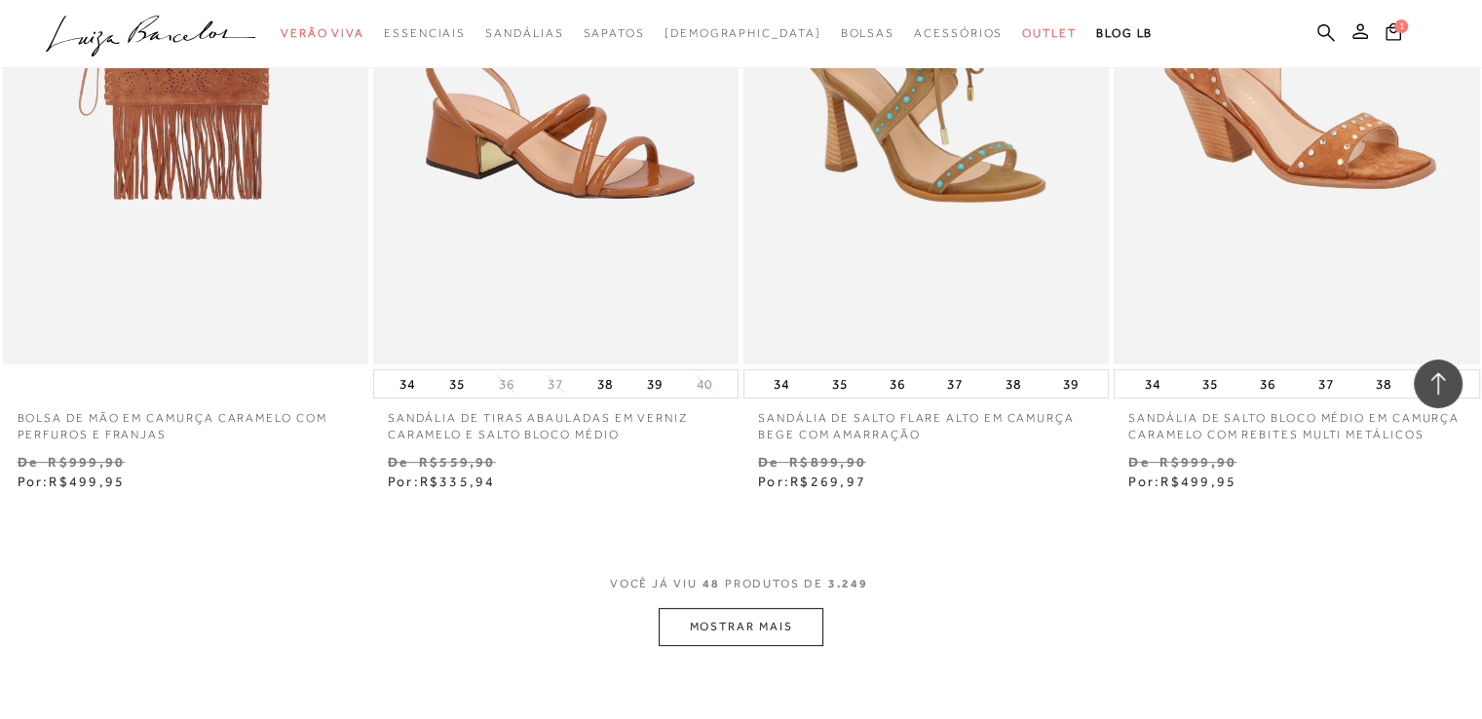
click at [756, 629] on button "MOSTRAR MAIS" at bounding box center [741, 627] width 164 height 38
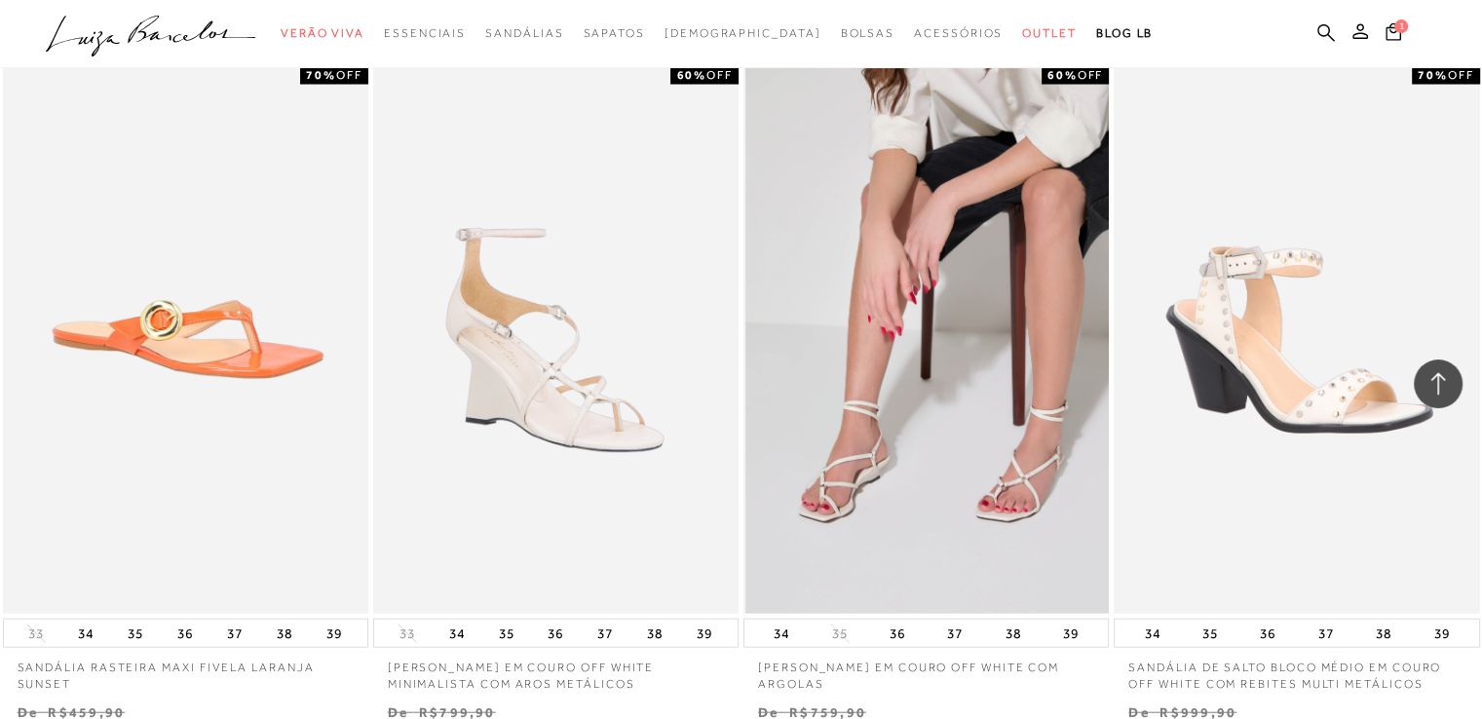
scroll to position [11986, 0]
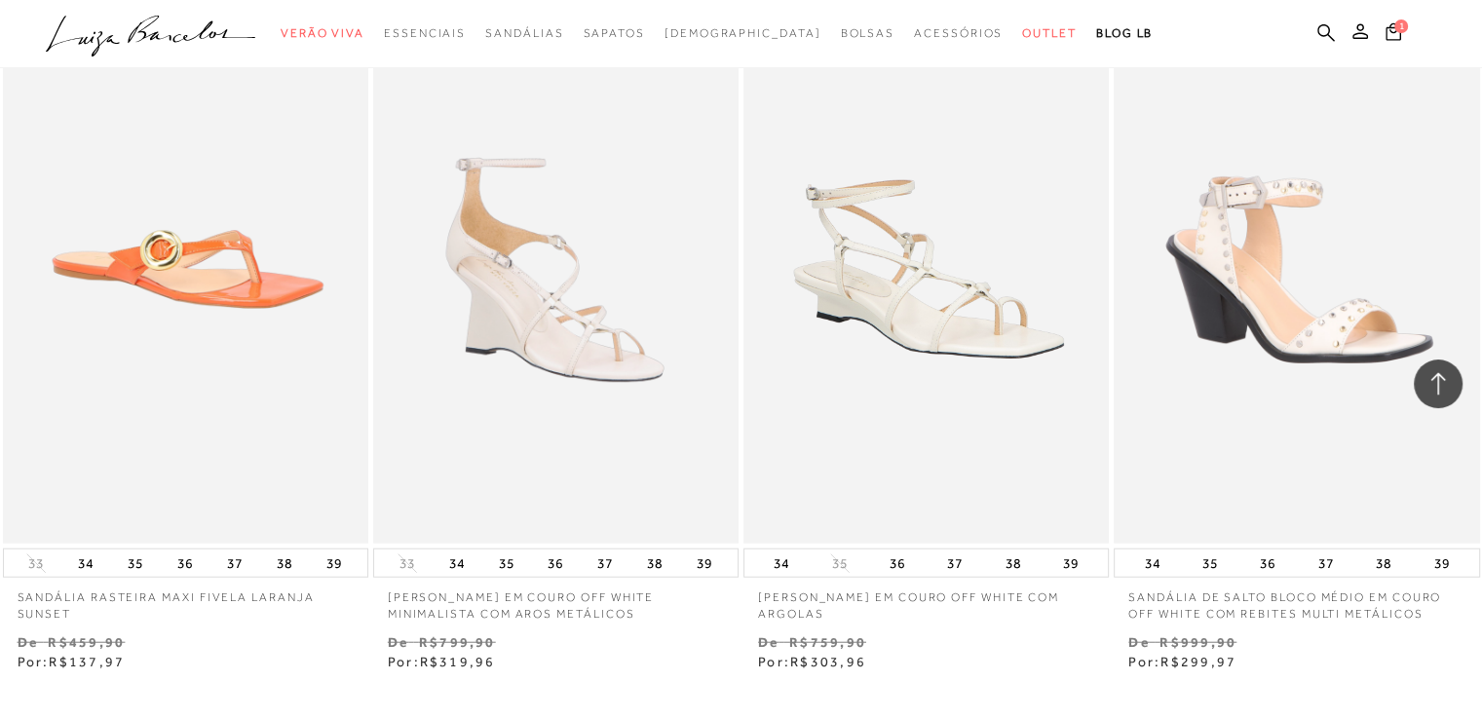
click at [794, 40] on ul ".a{fill-rule:evenodd;} Verão Viva Em alta Favoritos das Influenciadoras Apostas…" at bounding box center [726, 34] width 1361 height 36
click at [1368, 30] on button at bounding box center [1360, 33] width 27 height 25
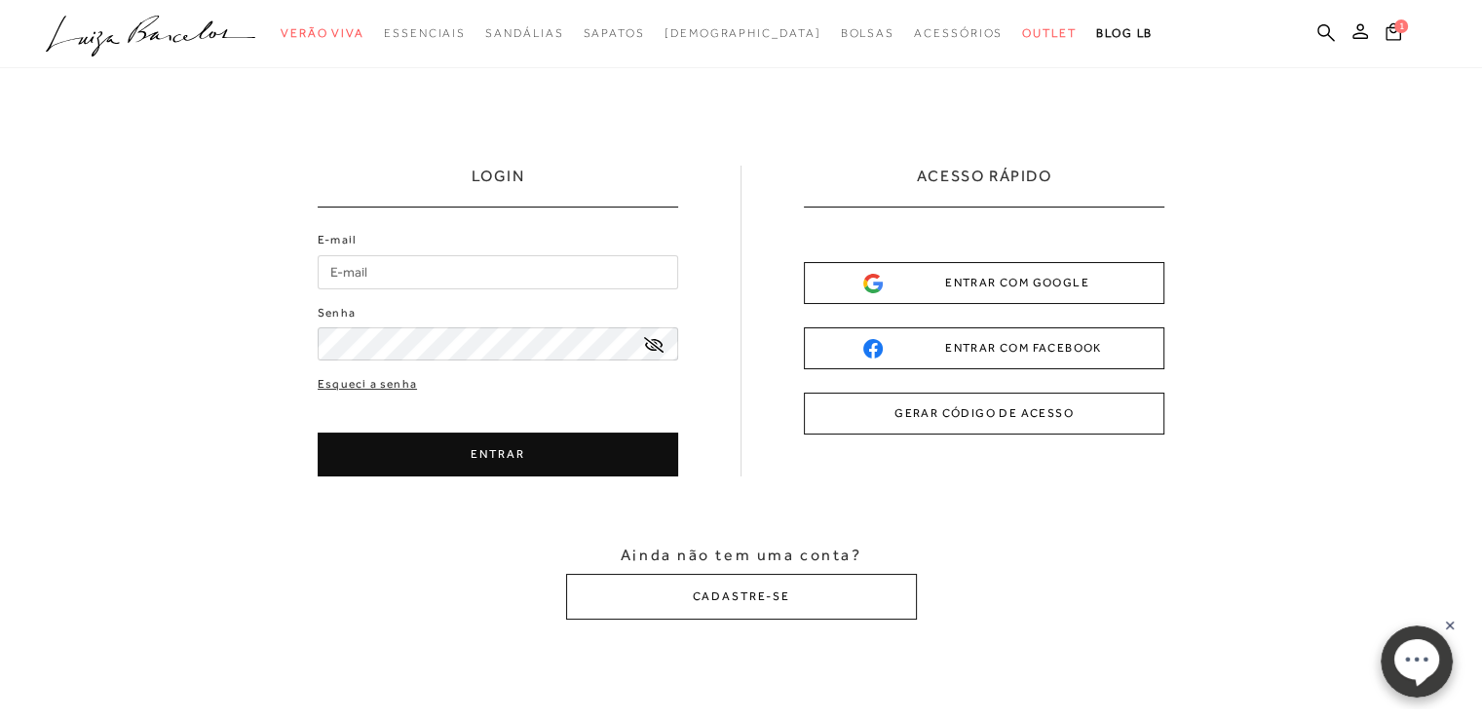
type input "lannyruth.adv@gmail.com"
click at [438, 455] on button "ENTRAR" at bounding box center [498, 455] width 361 height 44
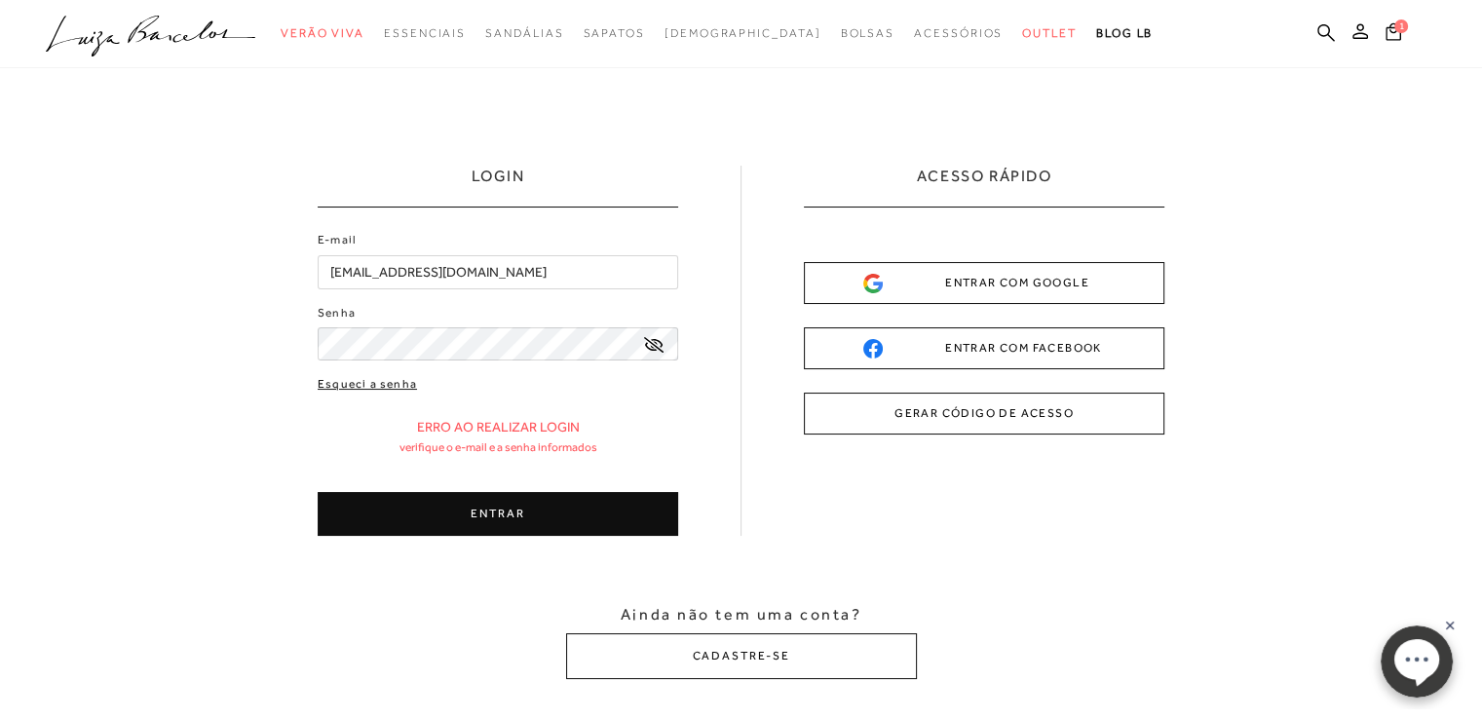
click at [385, 379] on link "Esqueci a senha" at bounding box center [367, 384] width 99 height 19
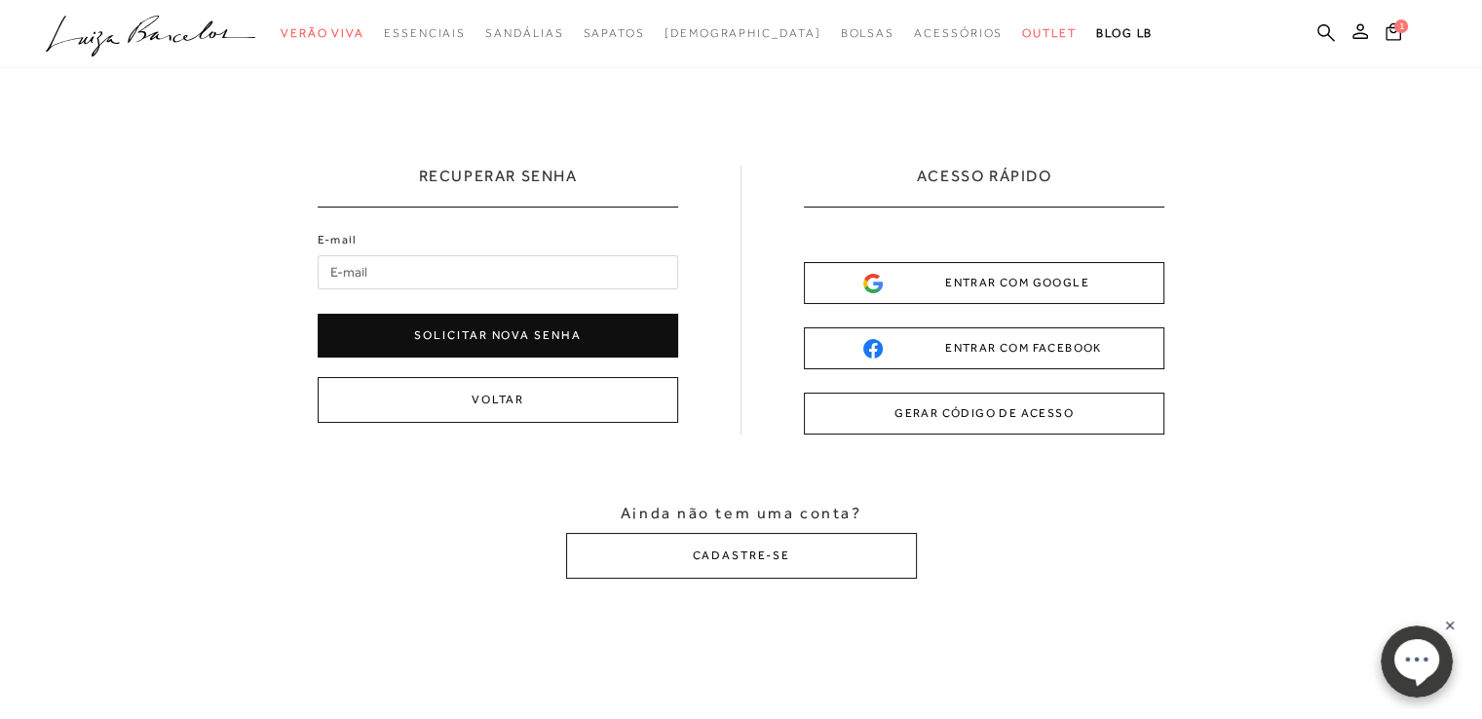
click at [516, 267] on input "E-mail" at bounding box center [498, 272] width 361 height 34
type input "lannyruth.adv@gmail.com"
click at [468, 336] on button "Solicitar nova senha" at bounding box center [498, 336] width 361 height 44
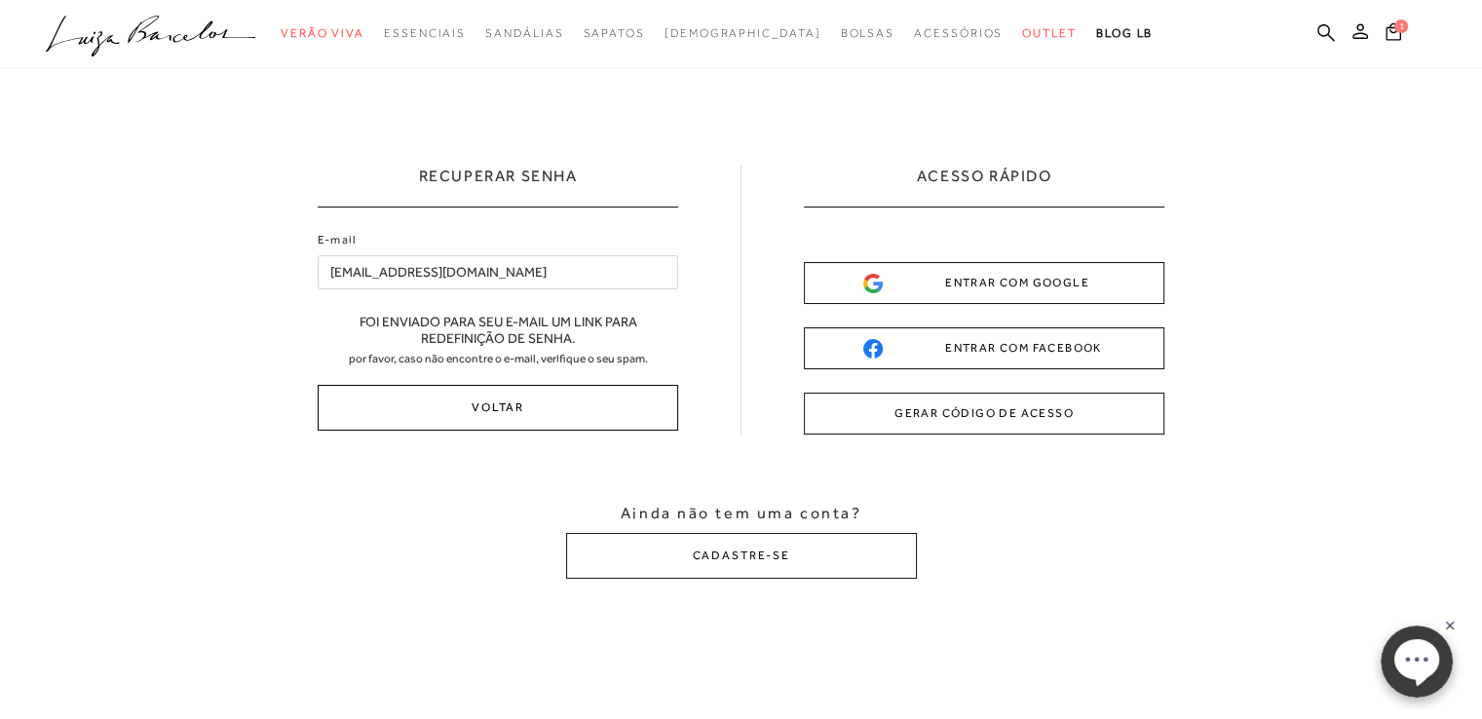
click at [509, 422] on button "Voltar" at bounding box center [498, 408] width 361 height 46
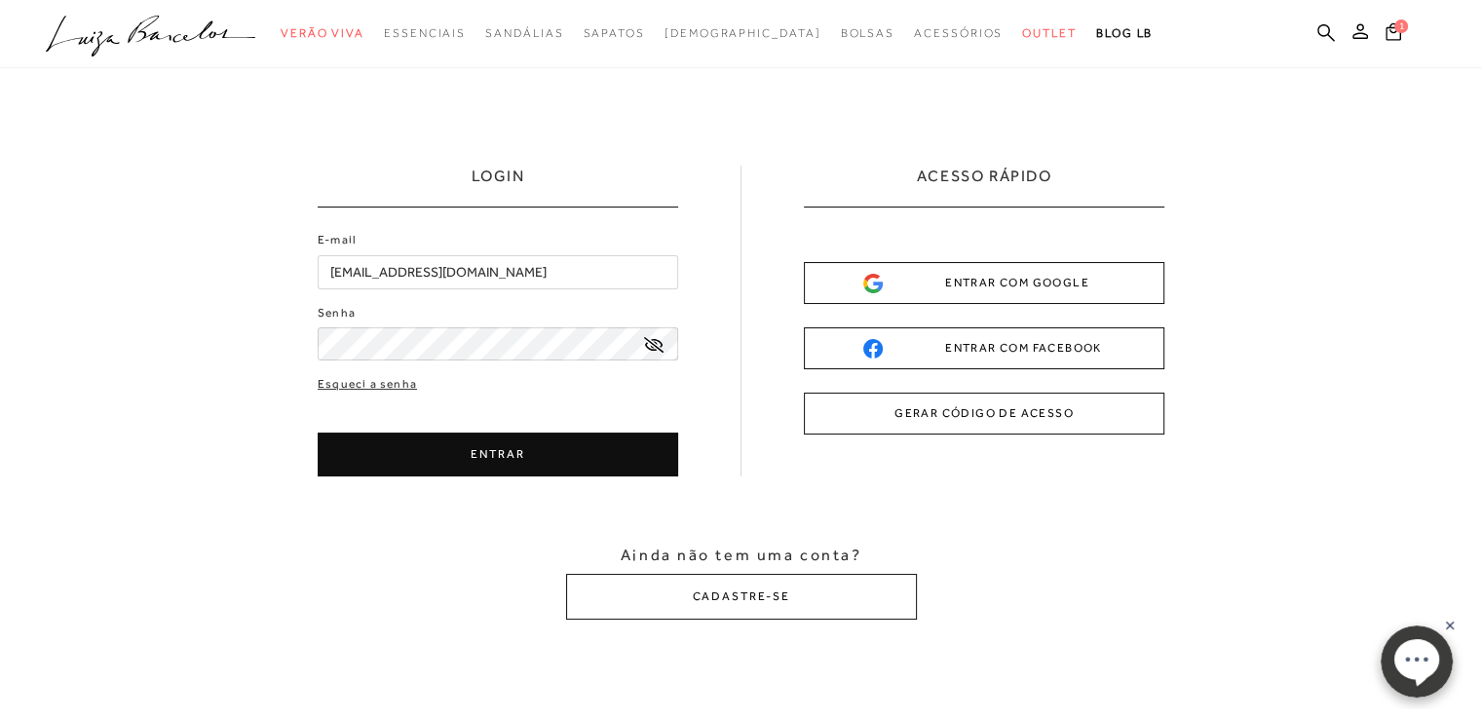
click at [651, 338] on icon at bounding box center [653, 345] width 19 height 16
click at [545, 449] on button "ENTRAR" at bounding box center [498, 455] width 361 height 44
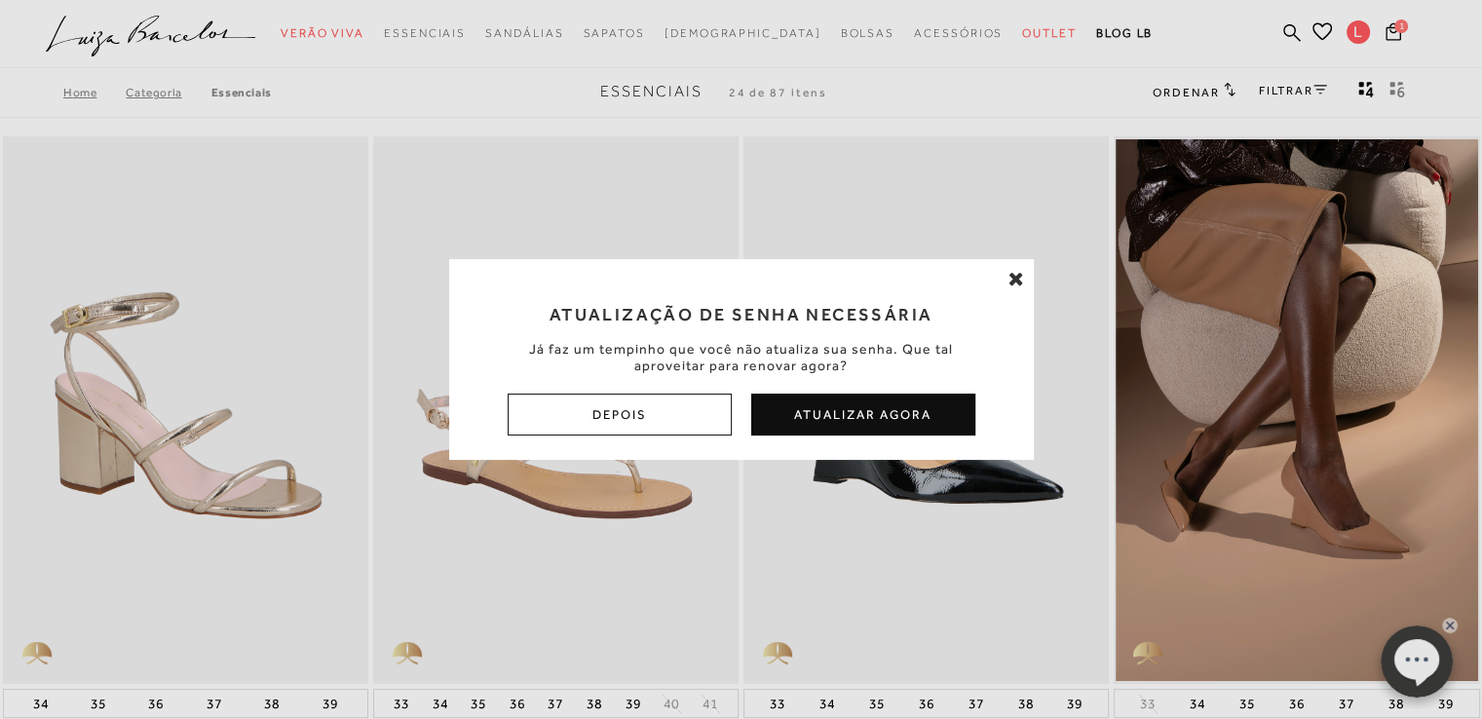
click at [1020, 281] on icon at bounding box center [1017, 278] width 16 height 19
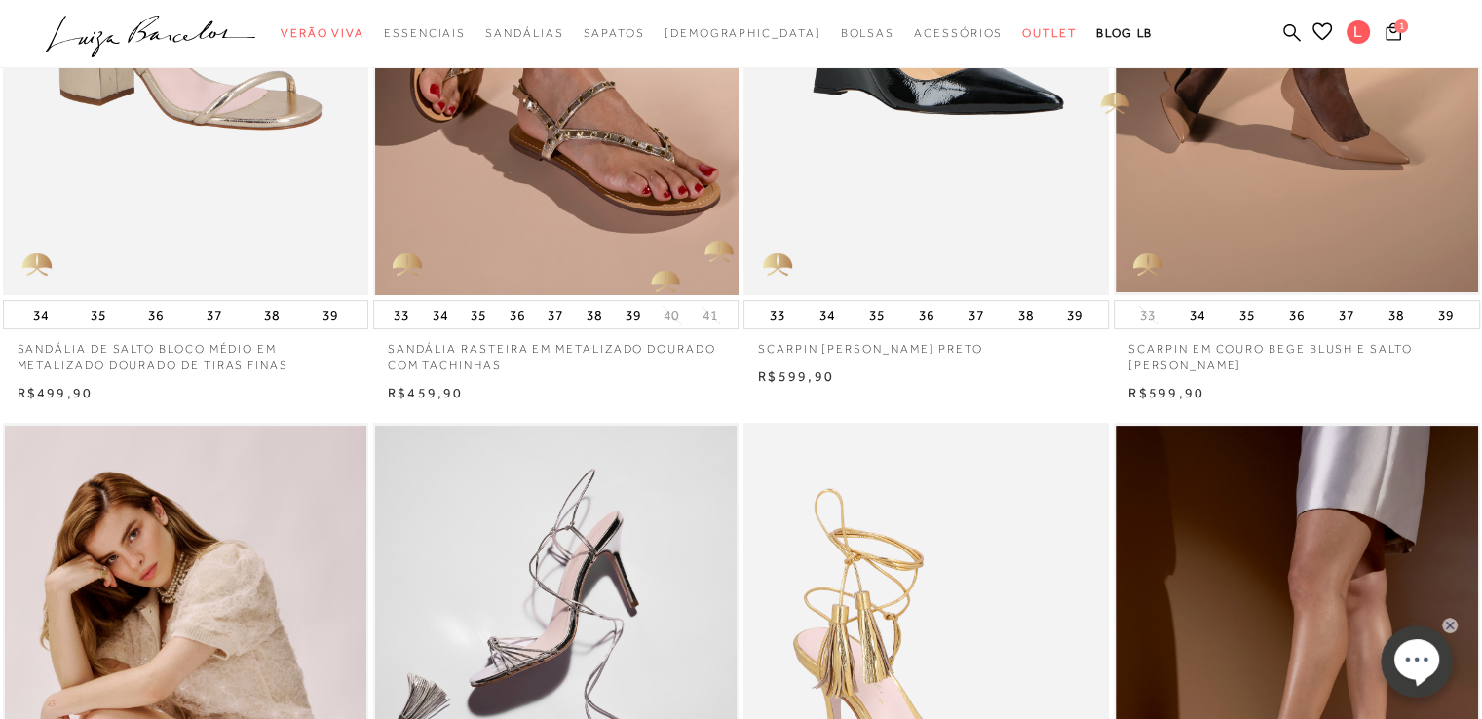
scroll to position [390, 0]
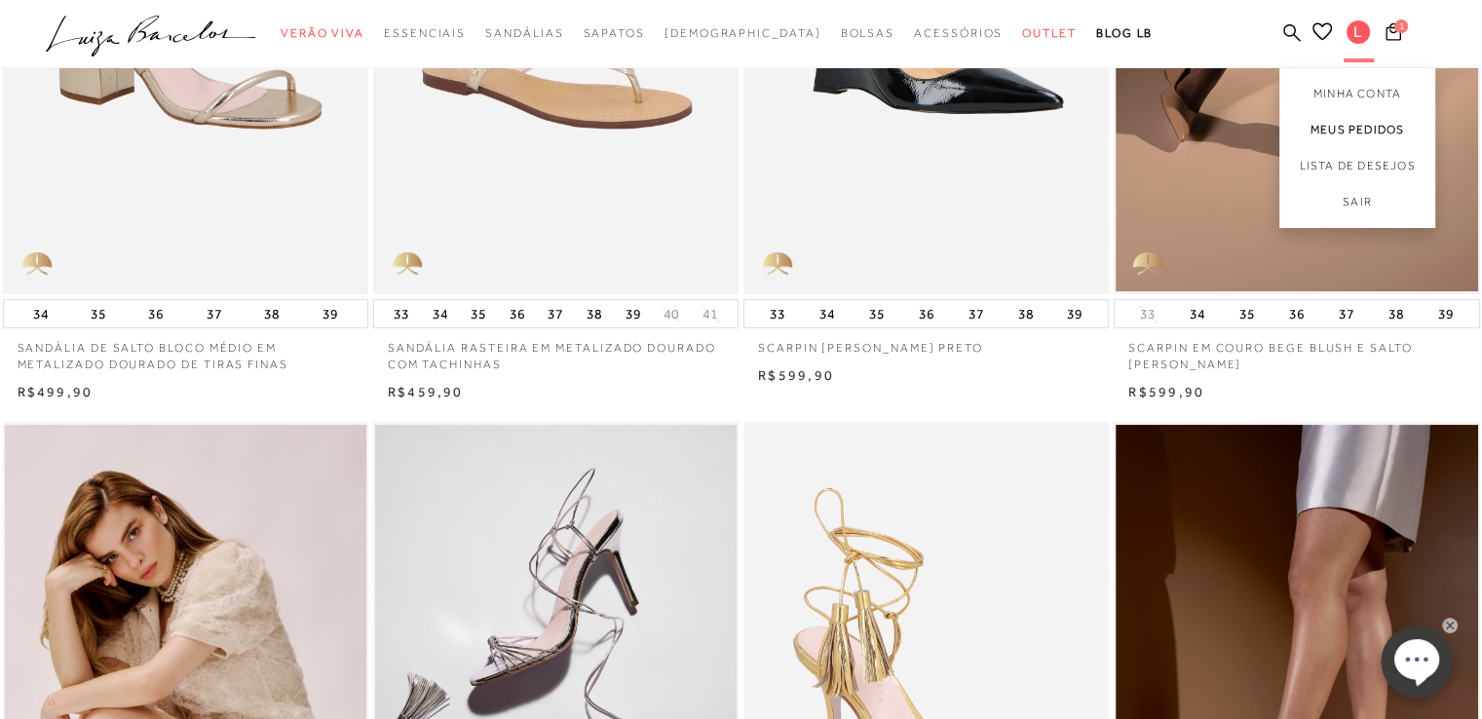
click at [1351, 133] on link "Meus Pedidos" at bounding box center [1357, 130] width 156 height 36
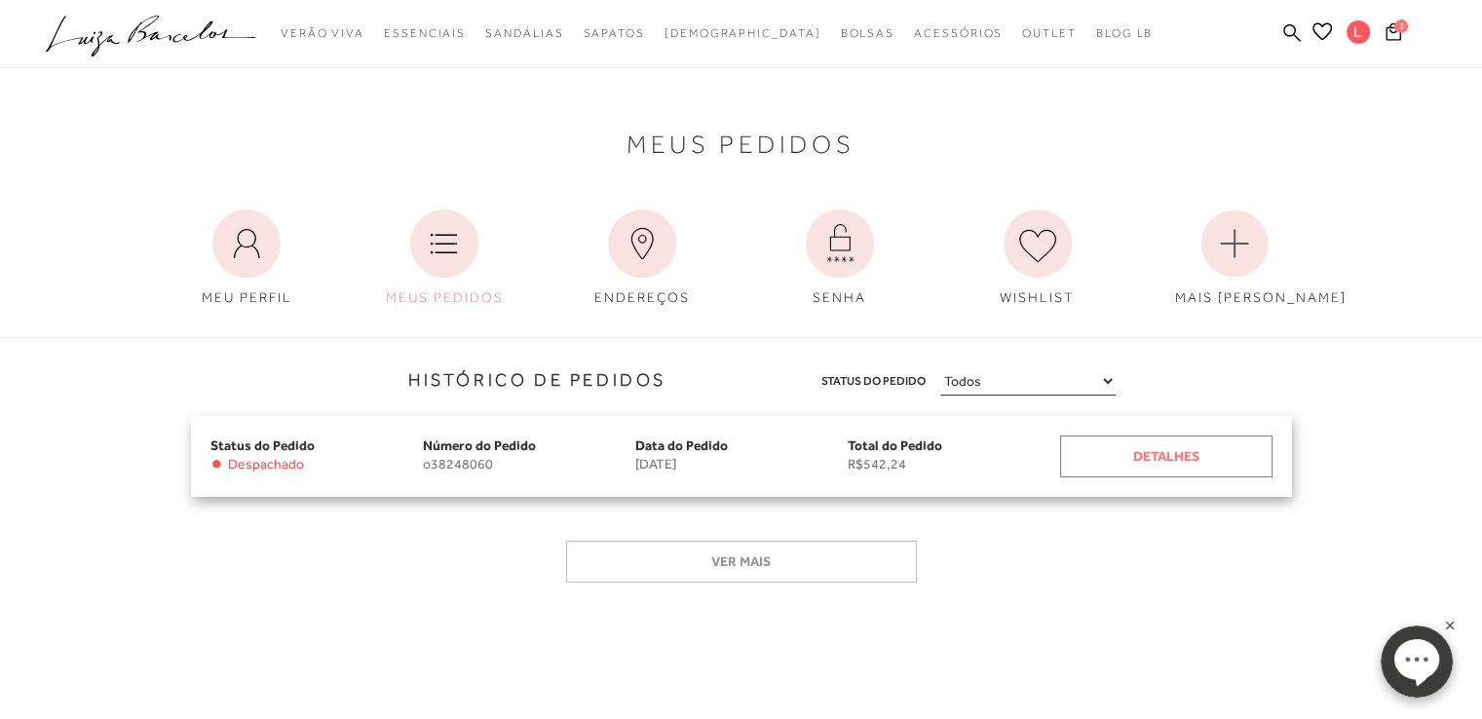
click at [1168, 463] on div "Detalhes" at bounding box center [1166, 457] width 212 height 42
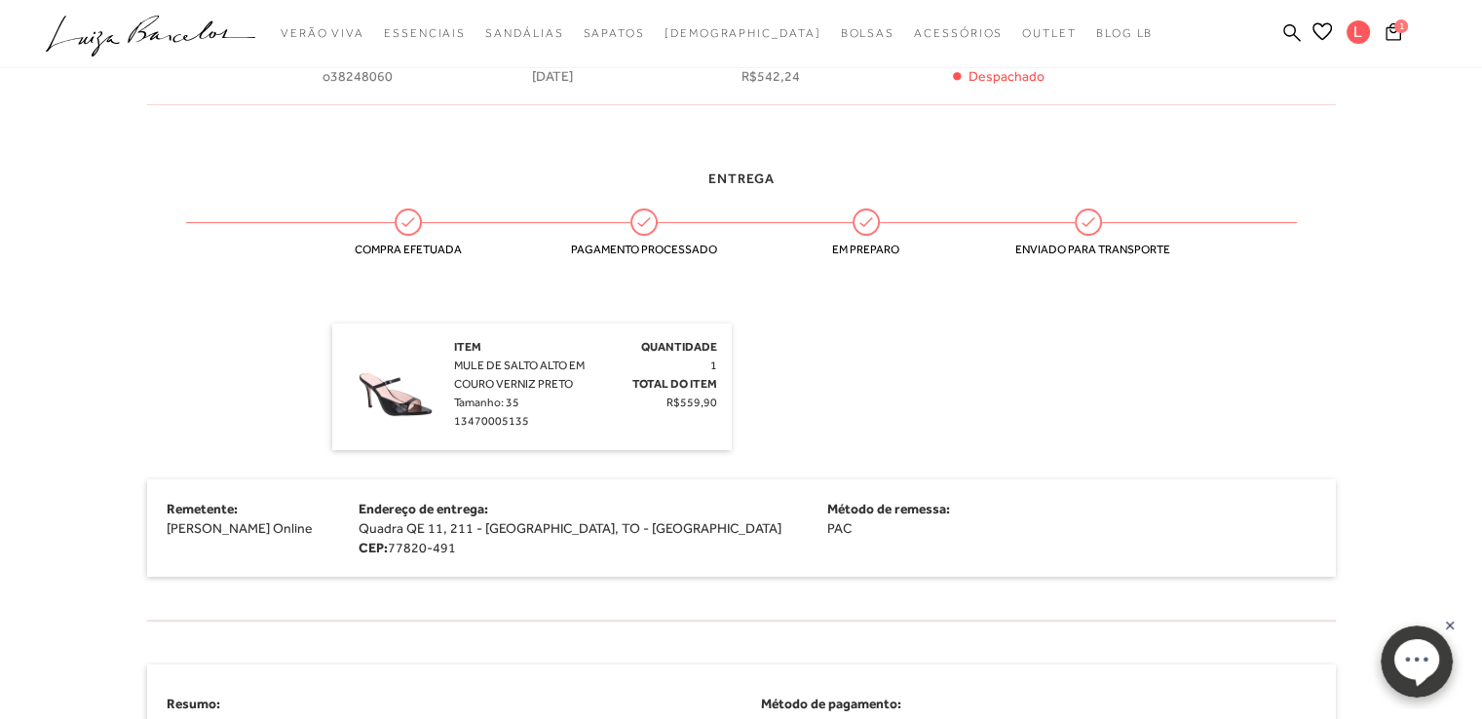
scroll to position [487, 0]
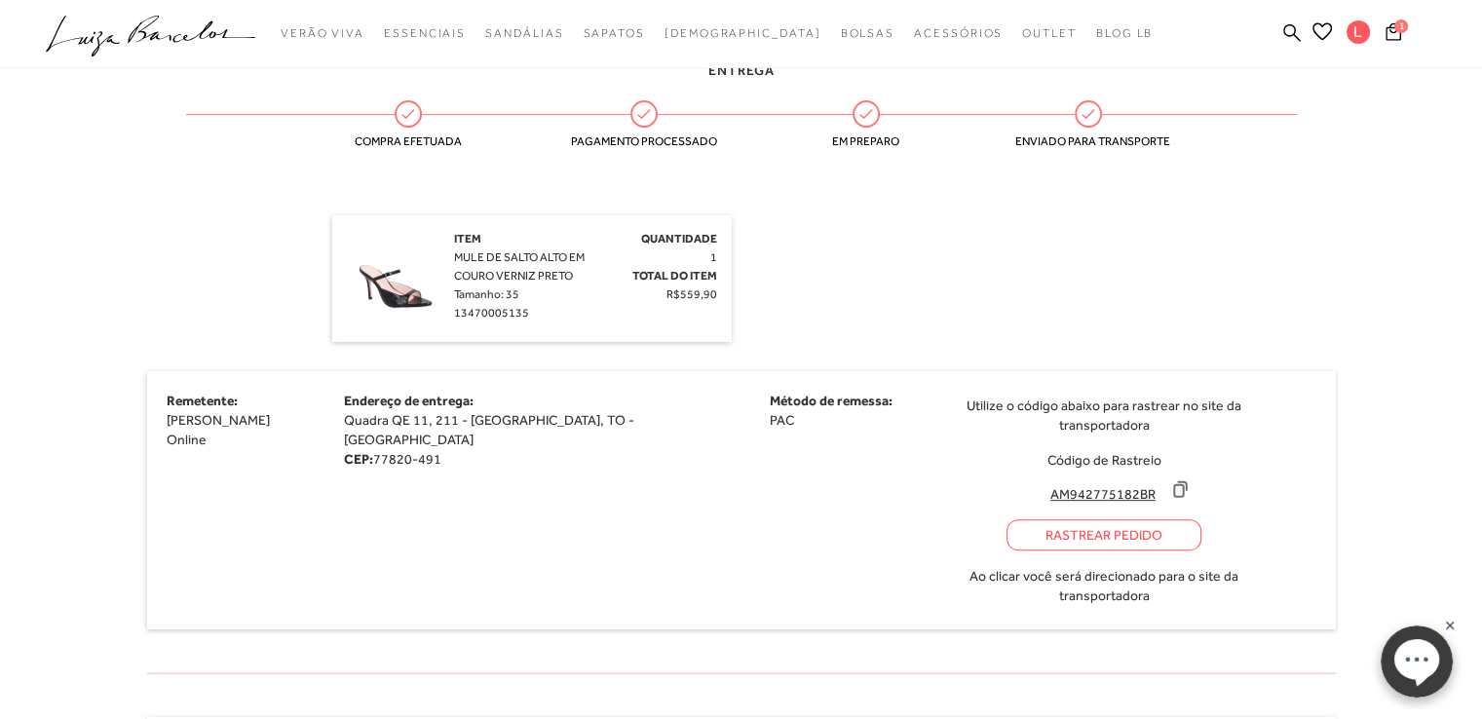
click at [1170, 479] on icon at bounding box center [1179, 488] width 19 height 19
click at [1007, 519] on div "Rastrear Pedido" at bounding box center [1104, 534] width 195 height 31
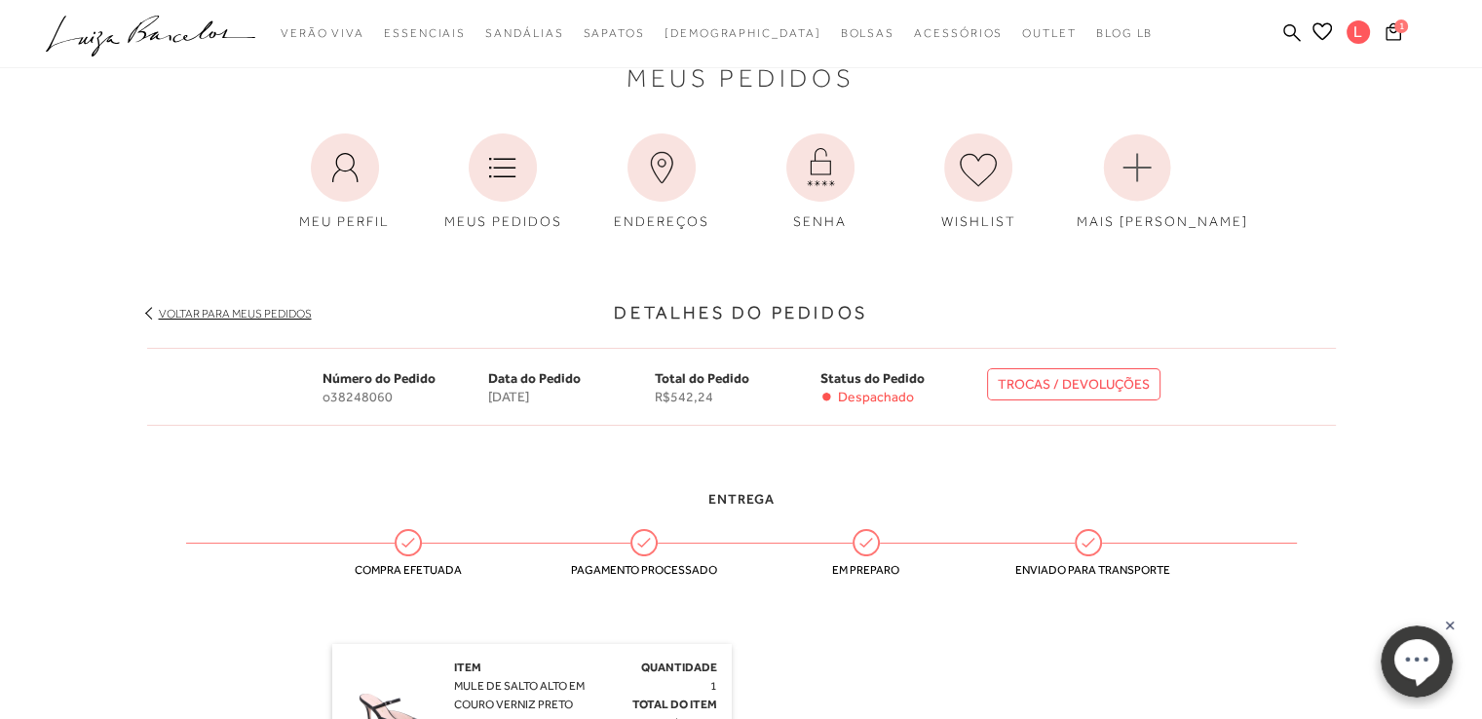
scroll to position [0, 0]
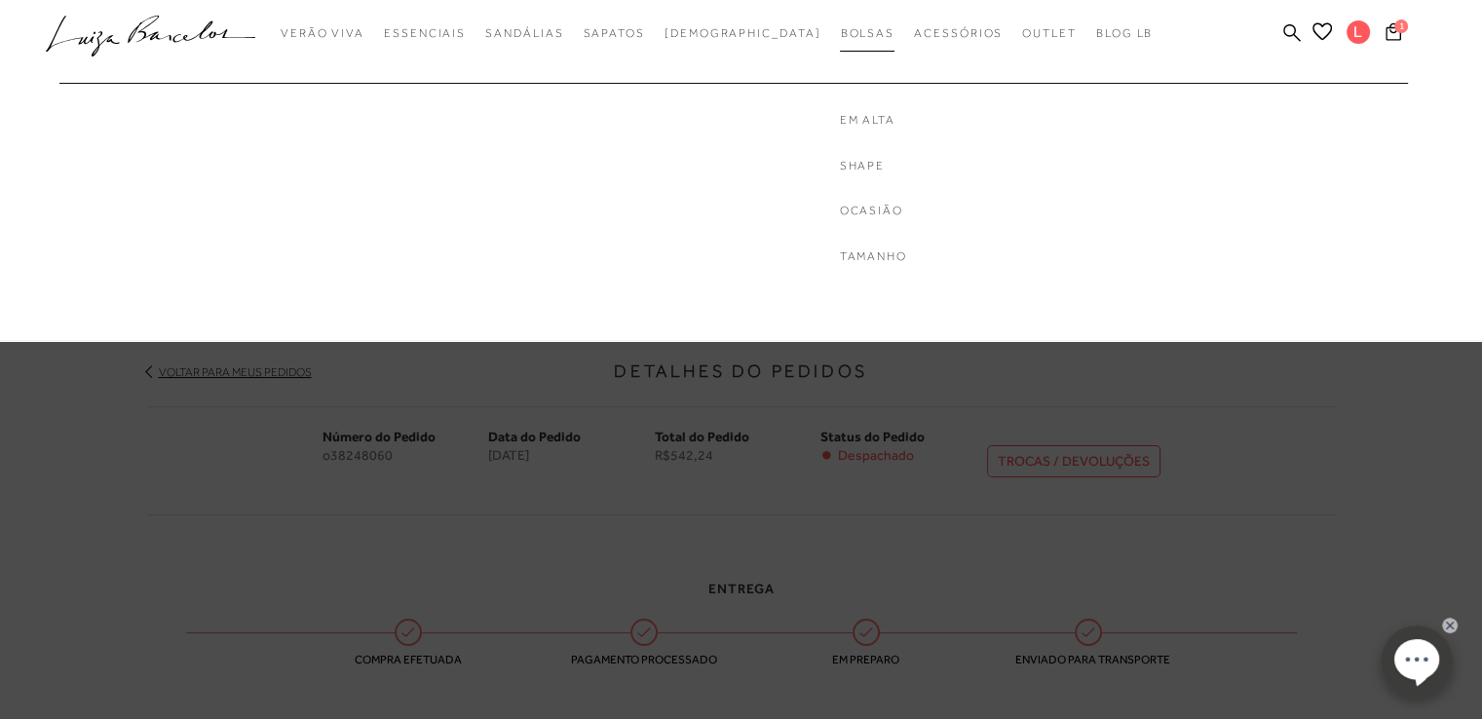
click at [840, 37] on span "Bolsas" at bounding box center [867, 33] width 55 height 14
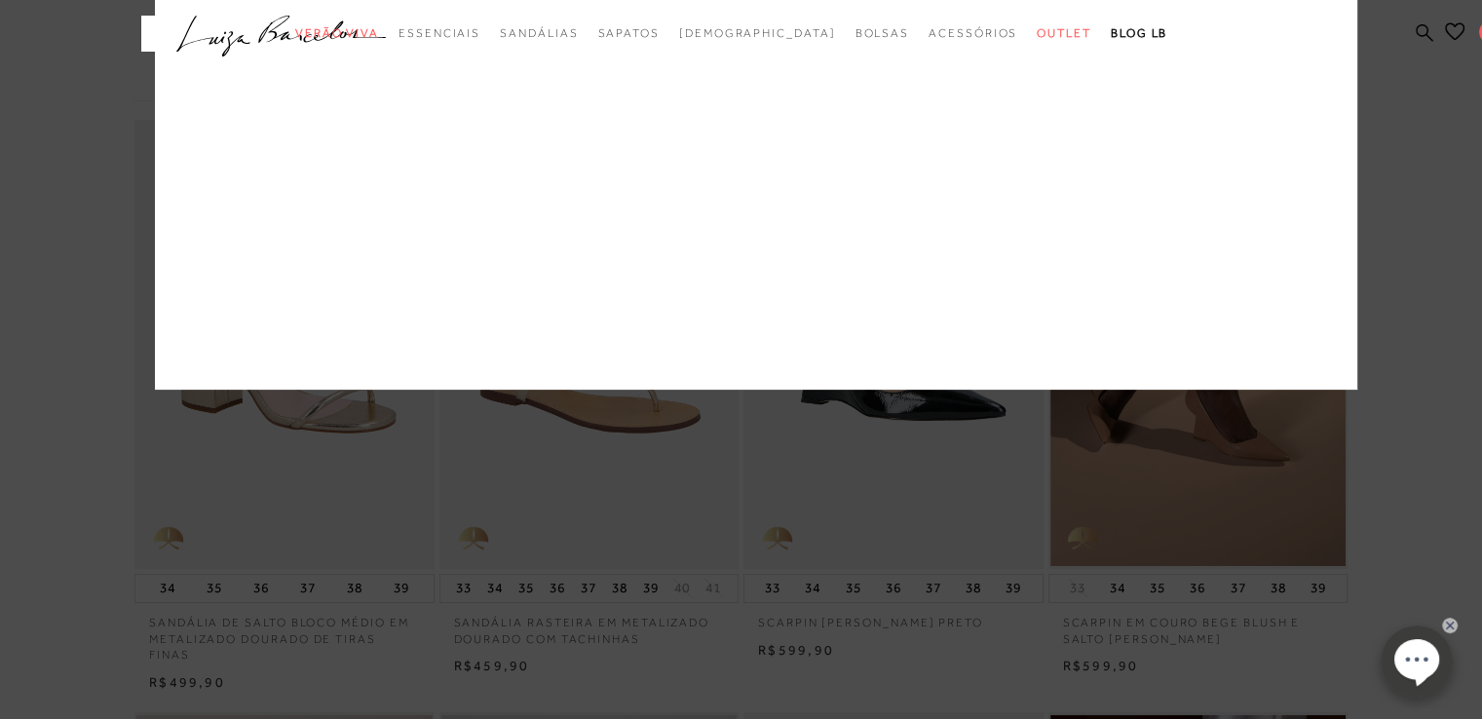
click at [832, 130] on div at bounding box center [756, 195] width 1203 height 390
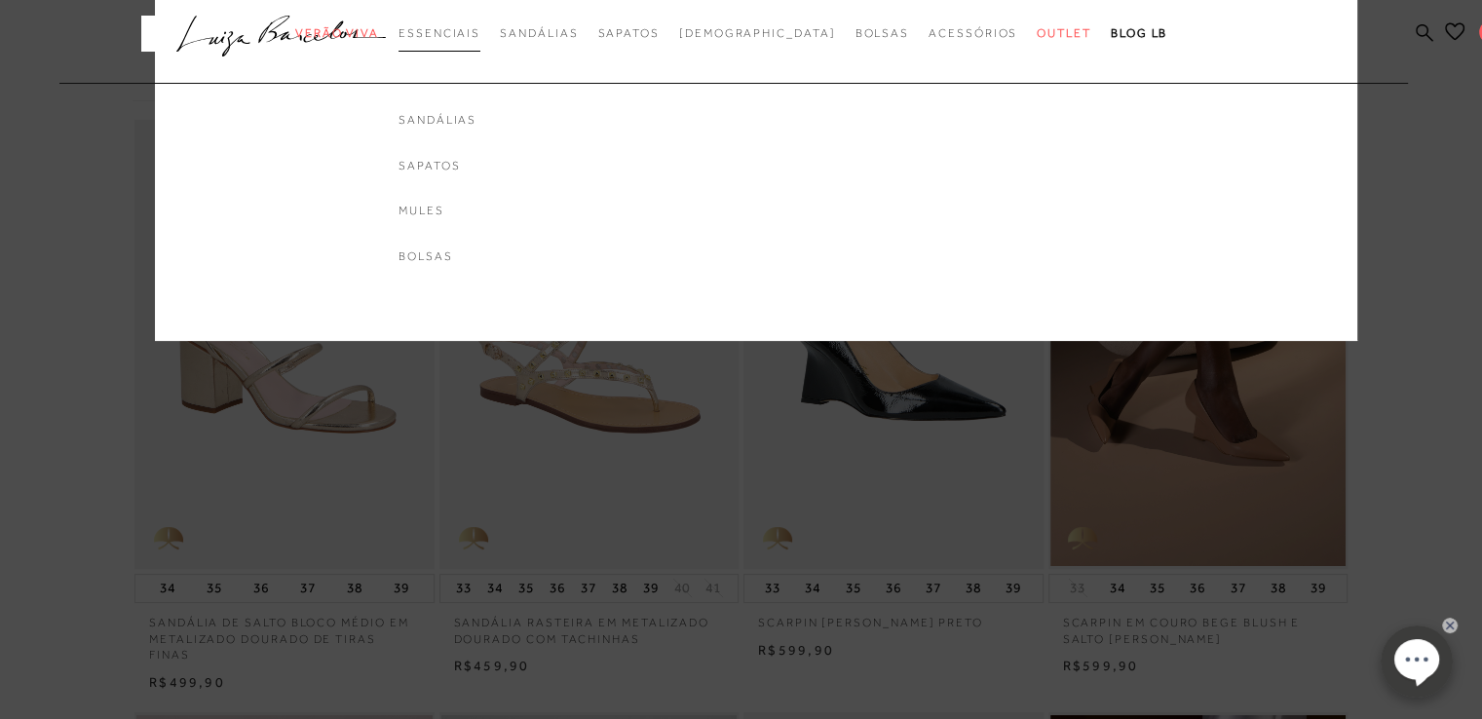
click at [480, 28] on span "Essenciais" at bounding box center [440, 33] width 82 height 14
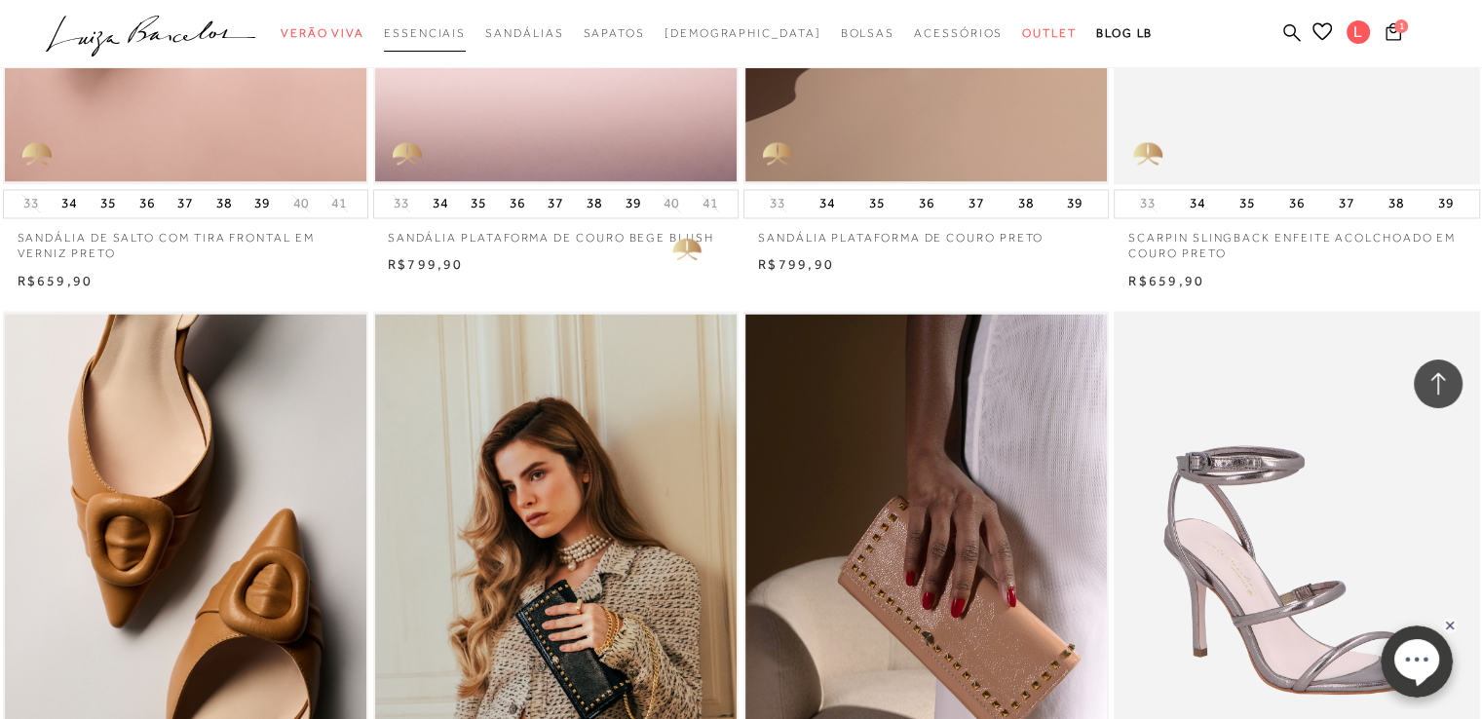
scroll to position [3216, 0]
